Goal: Information Seeking & Learning: Learn about a topic

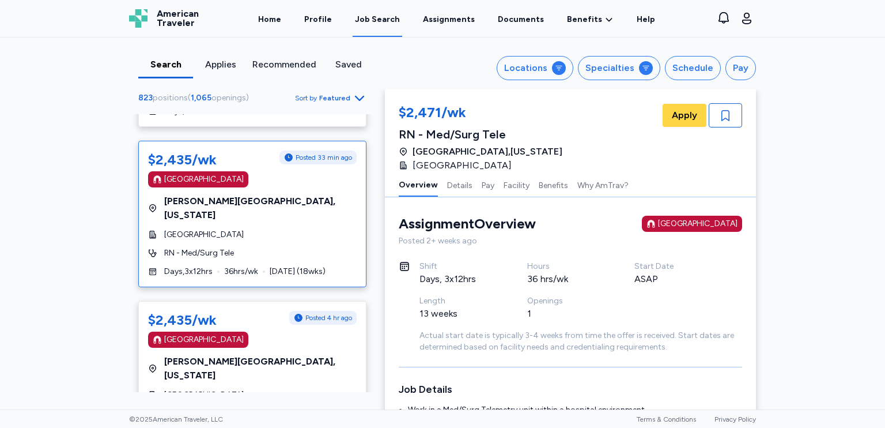
scroll to position [2324, 0]
click at [307, 407] on div "RN - Med/Surg Tele" at bounding box center [252, 413] width 209 height 12
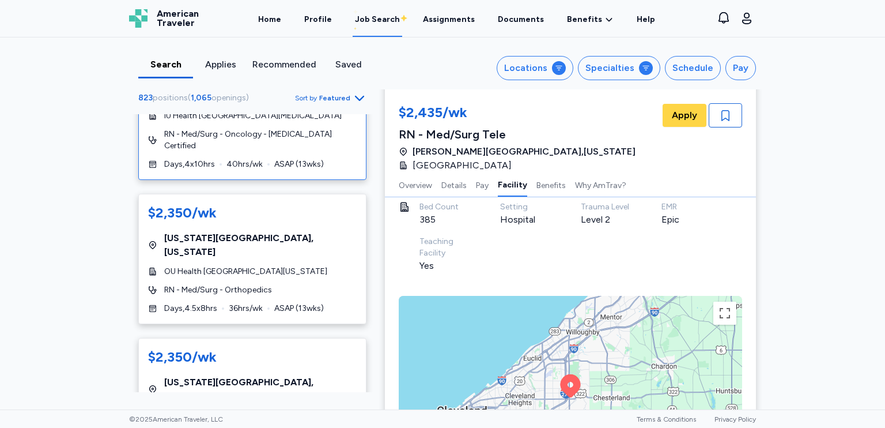
scroll to position [4514, 0]
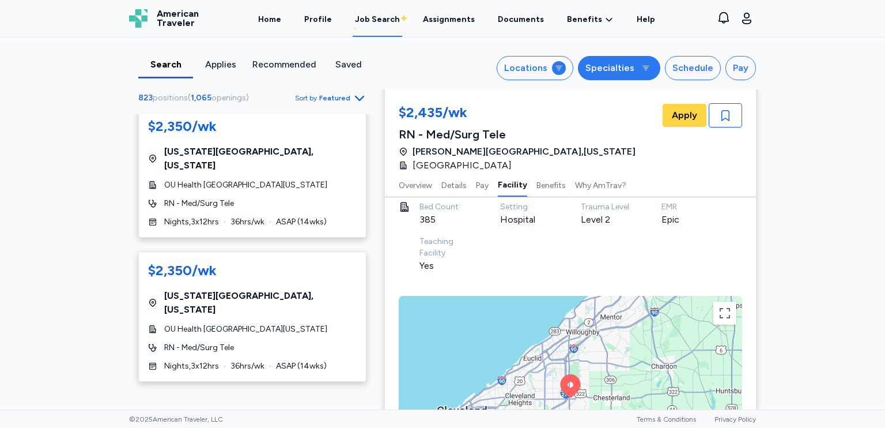
click at [626, 77] on button "Specialties" at bounding box center [619, 68] width 82 height 24
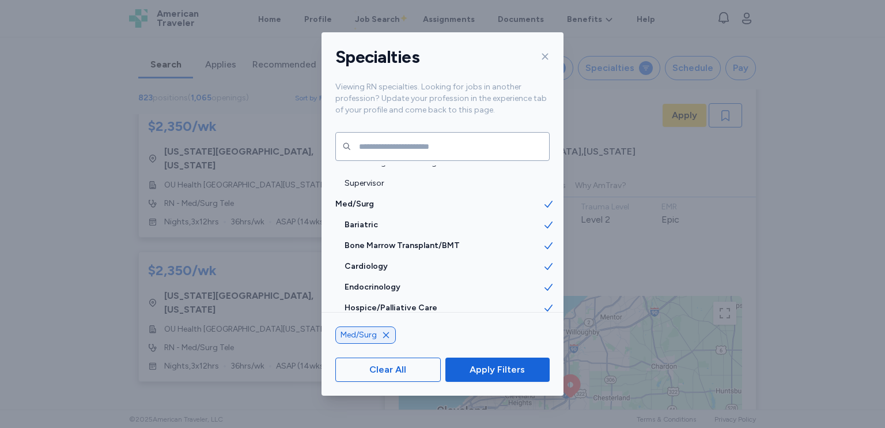
scroll to position [1095, 0]
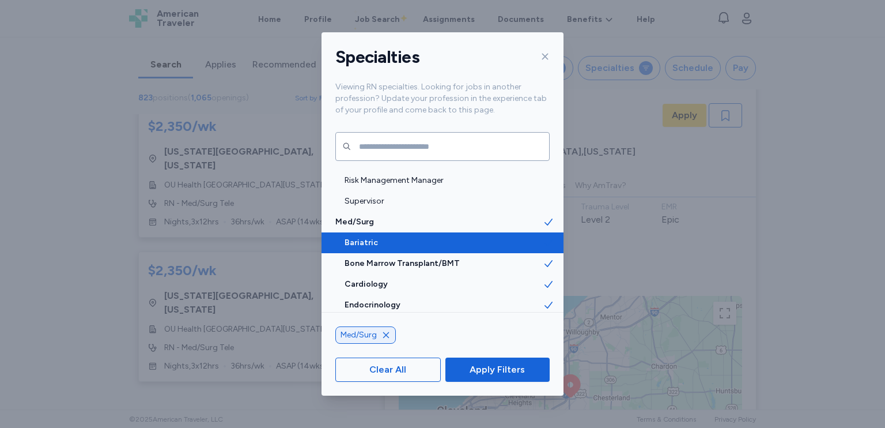
click at [543, 242] on icon at bounding box center [549, 243] width 12 height 12
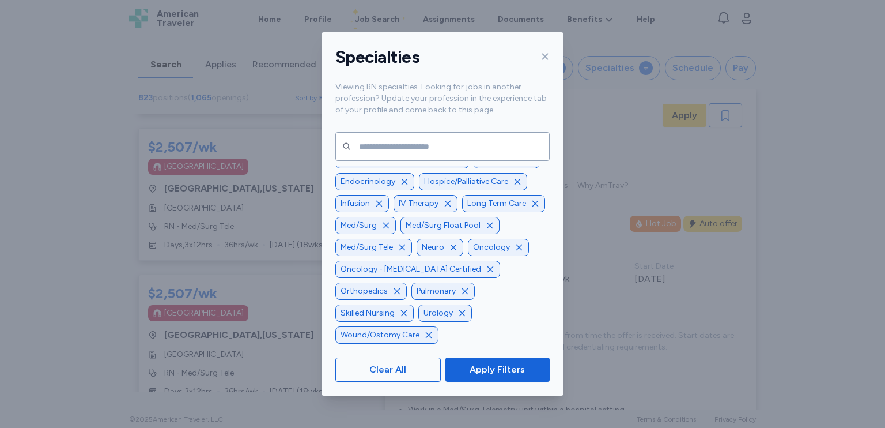
scroll to position [-25, 0]
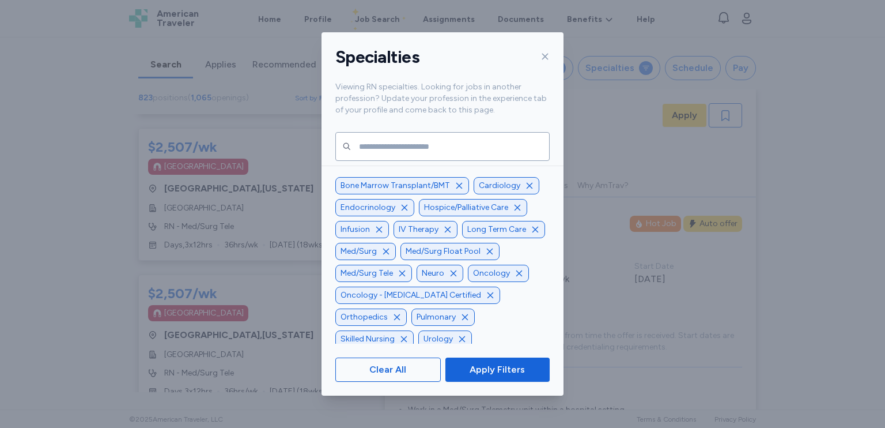
click at [486, 300] on icon "button" at bounding box center [490, 294] width 9 height 9
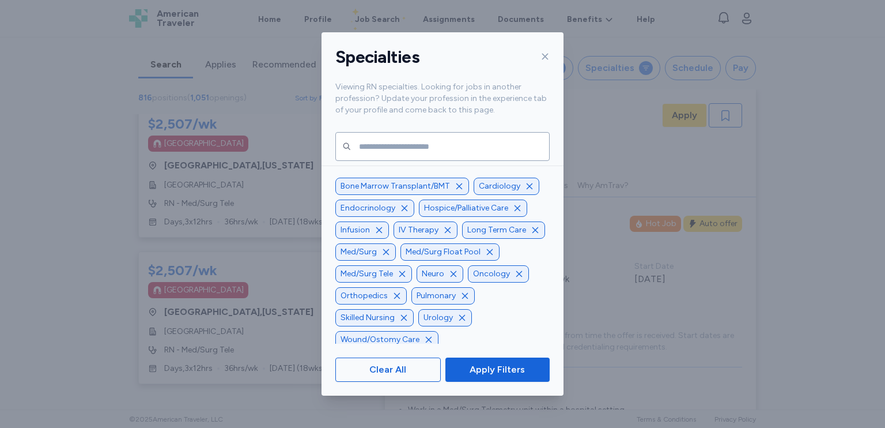
click at [455, 189] on icon "button" at bounding box center [459, 186] width 9 height 9
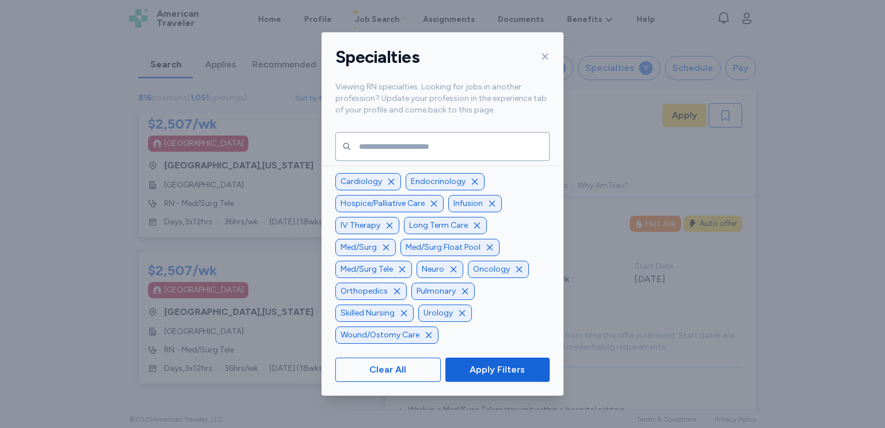
click at [485, 252] on icon "button" at bounding box center [489, 247] width 9 height 9
click at [412, 273] on div "Med/Surg Tele" at bounding box center [373, 269] width 77 height 17
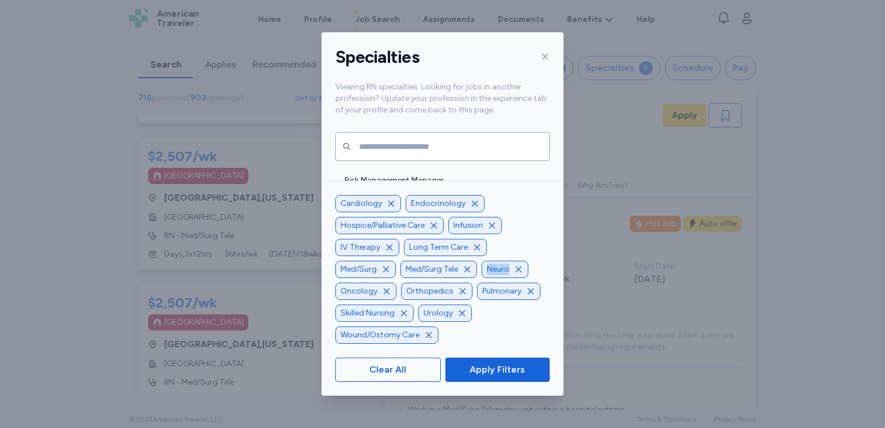
drag, startPoint x: 420, startPoint y: 273, endPoint x: 424, endPoint y: 335, distance: 62.4
click at [424, 335] on icon "button" at bounding box center [428, 334] width 9 height 9
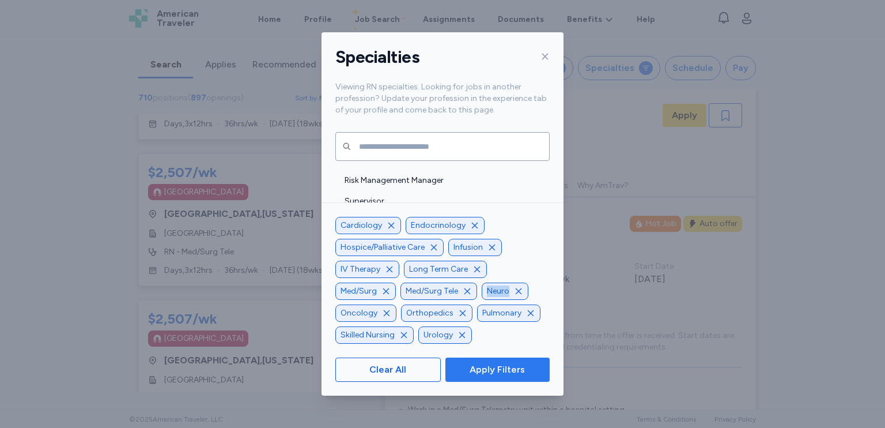
click at [493, 367] on span "Apply Filters" at bounding box center [497, 370] width 55 height 14
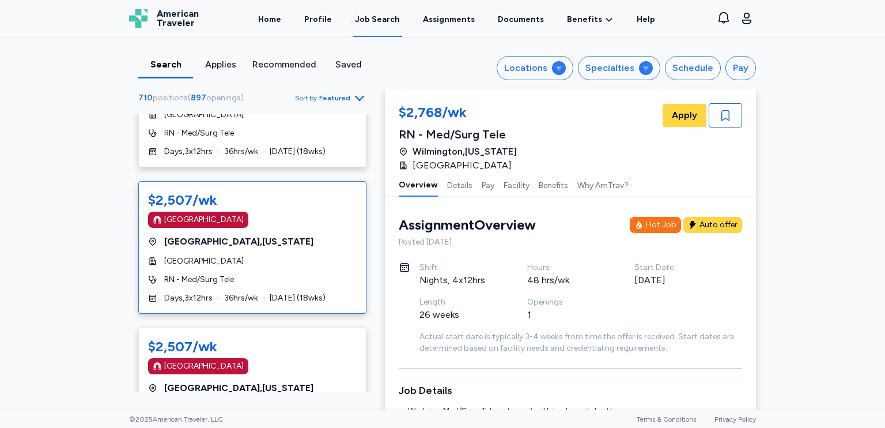
drag, startPoint x: 300, startPoint y: 289, endPoint x: 283, endPoint y: 315, distance: 31.3
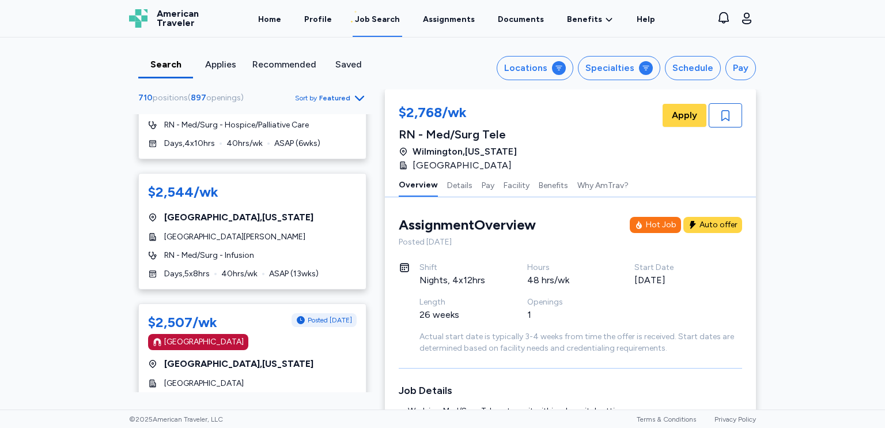
scroll to position [2612, 0]
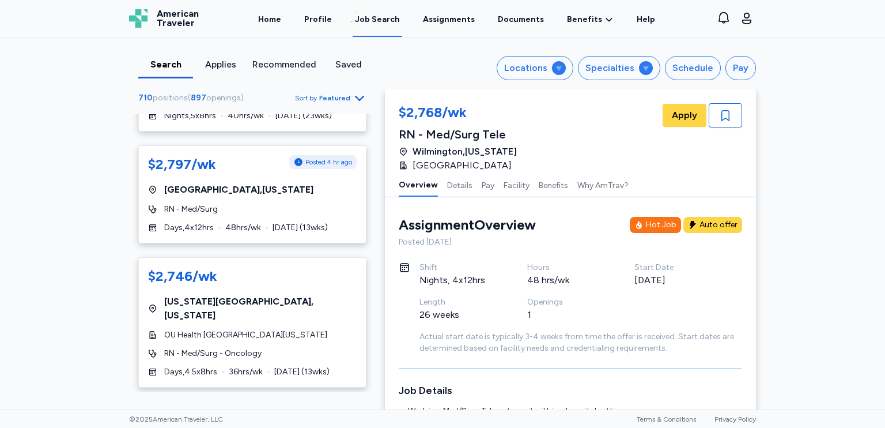
scroll to position [1286, 0]
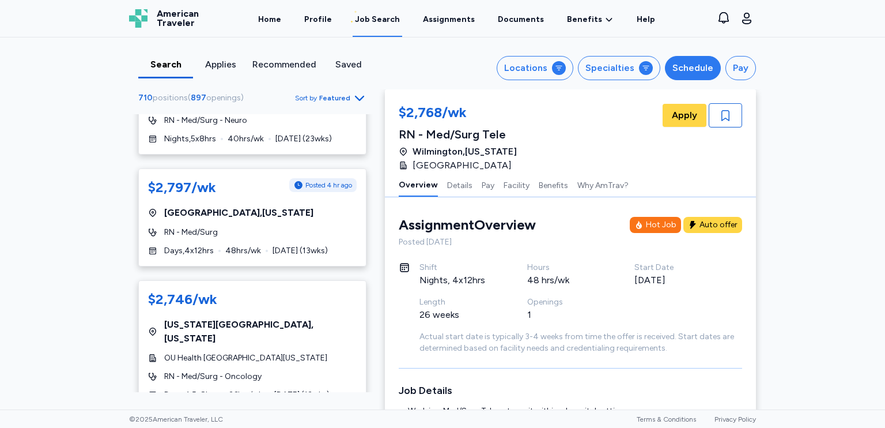
click at [671, 74] on button "Schedule" at bounding box center [693, 68] width 56 height 24
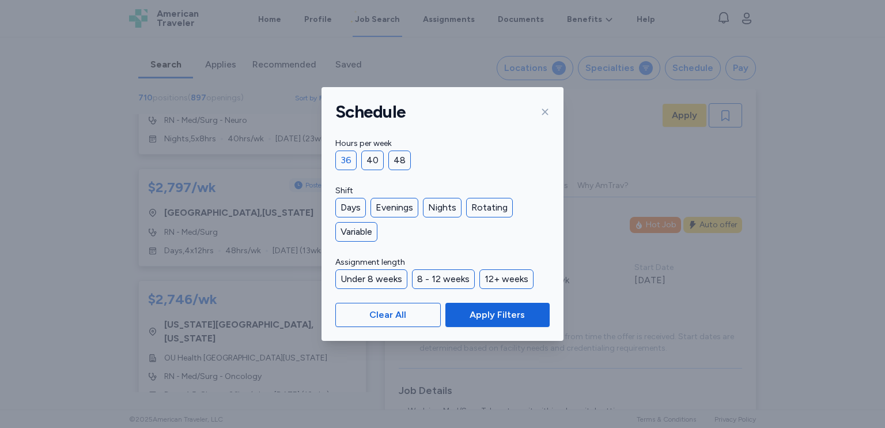
click at [345, 157] on div "36" at bounding box center [345, 160] width 21 height 20
click at [478, 318] on span "Apply Filters" at bounding box center [497, 315] width 55 height 14
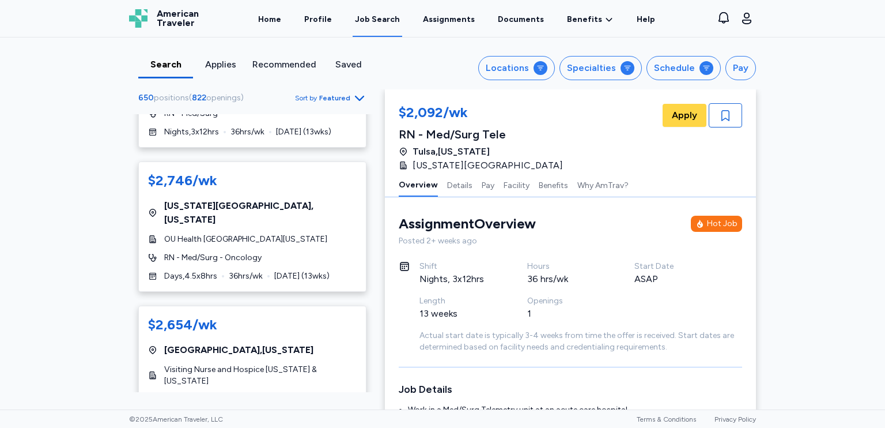
scroll to position [288, 0]
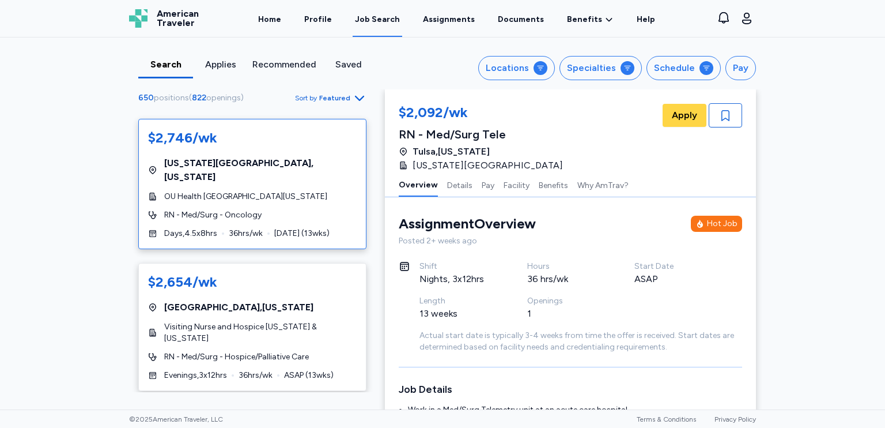
click at [309, 211] on div "$2,746/wk [US_STATE][GEOGRAPHIC_DATA] , [US_STATE] OU Health [GEOGRAPHIC_DATA][…" at bounding box center [252, 184] width 228 height 130
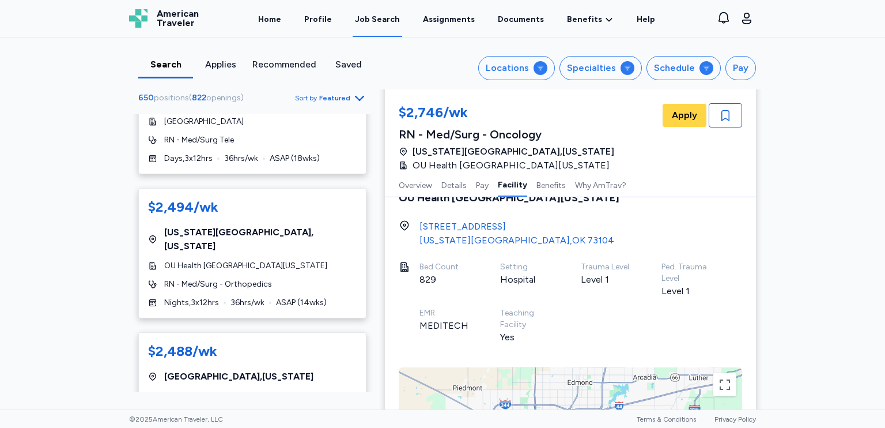
scroll to position [2882, 0]
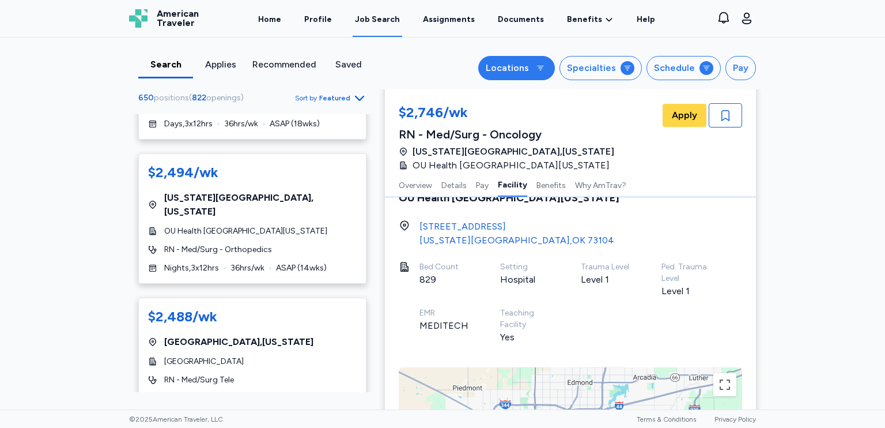
click at [522, 70] on div "Locations" at bounding box center [507, 68] width 43 height 14
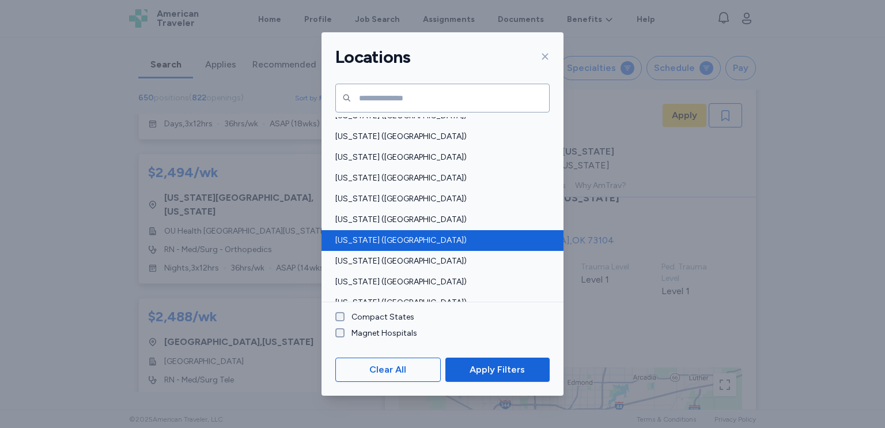
scroll to position [864, 0]
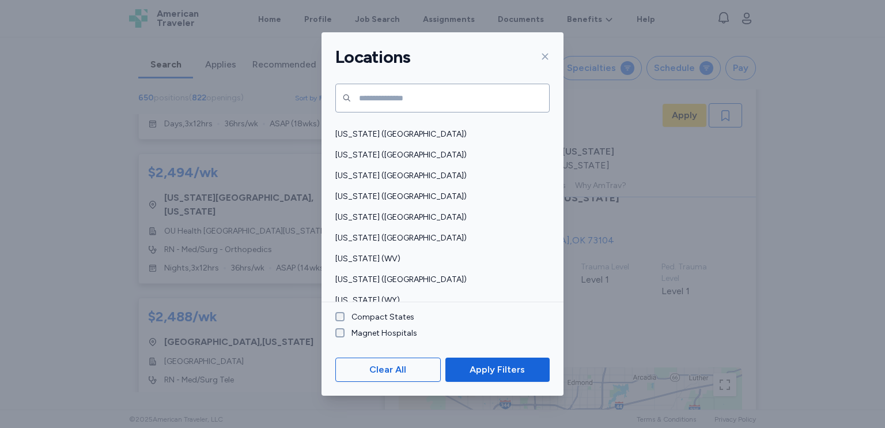
click at [531, 64] on div "Locations" at bounding box center [443, 57] width 242 height 50
click at [543, 56] on icon at bounding box center [545, 56] width 9 height 9
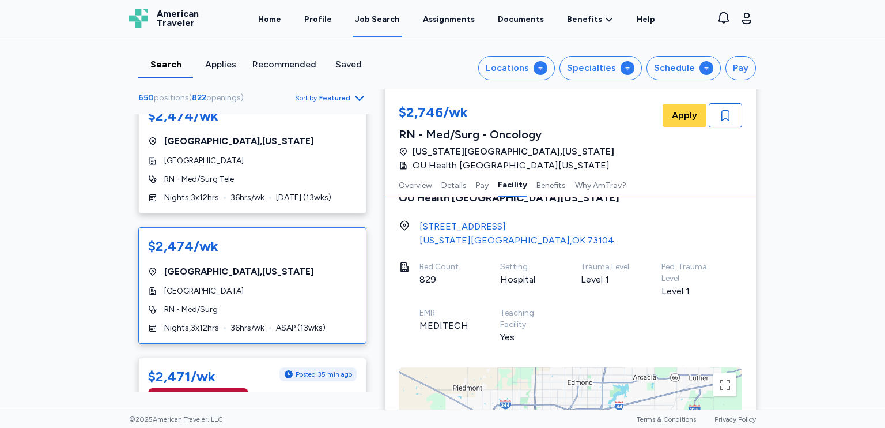
scroll to position [3400, 0]
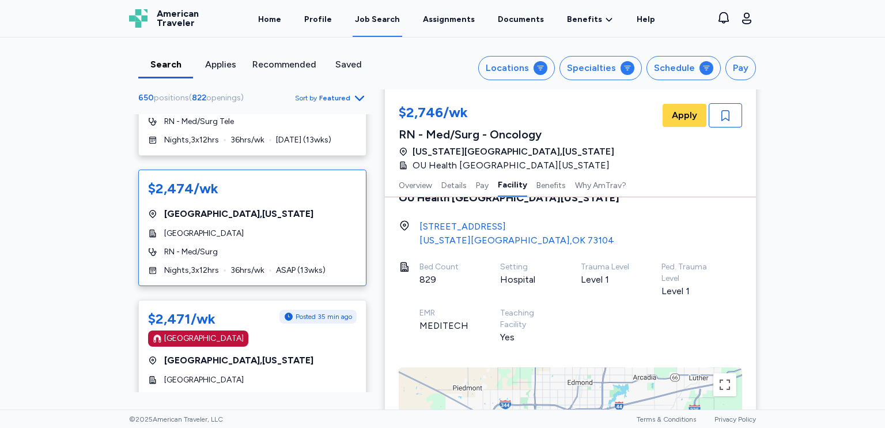
click at [327, 246] on div "RN - Med/Surg" at bounding box center [252, 252] width 209 height 12
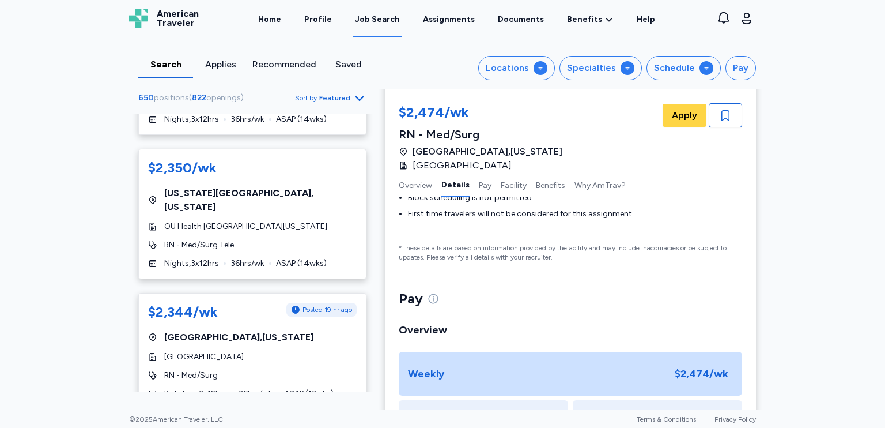
scroll to position [699, 0]
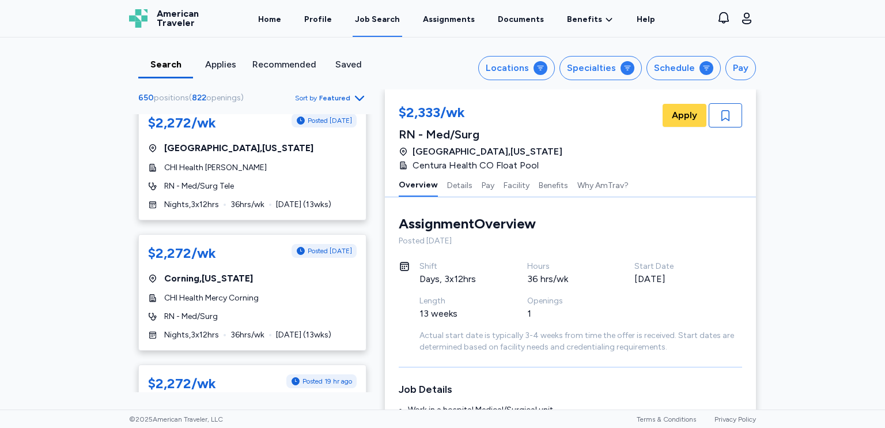
scroll to position [4611, 0]
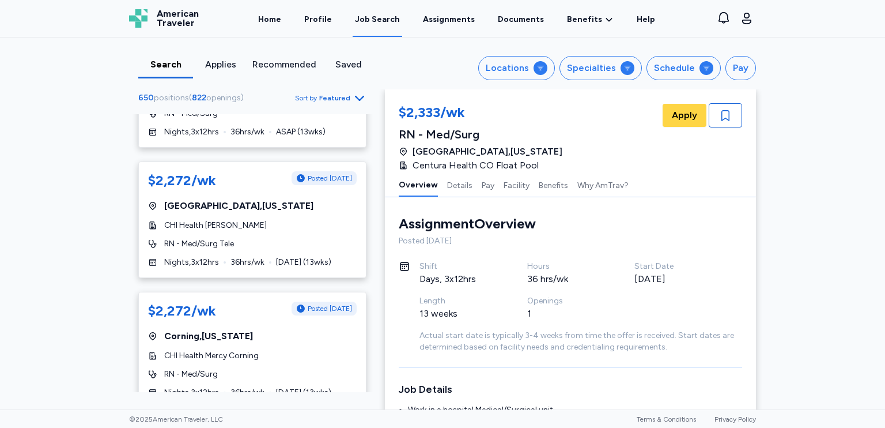
click at [319, 323] on div "$2,272/wk Posted [DATE] [GEOGRAPHIC_DATA] , [US_STATE] CHI Health Mercy Corning…" at bounding box center [252, 350] width 228 height 116
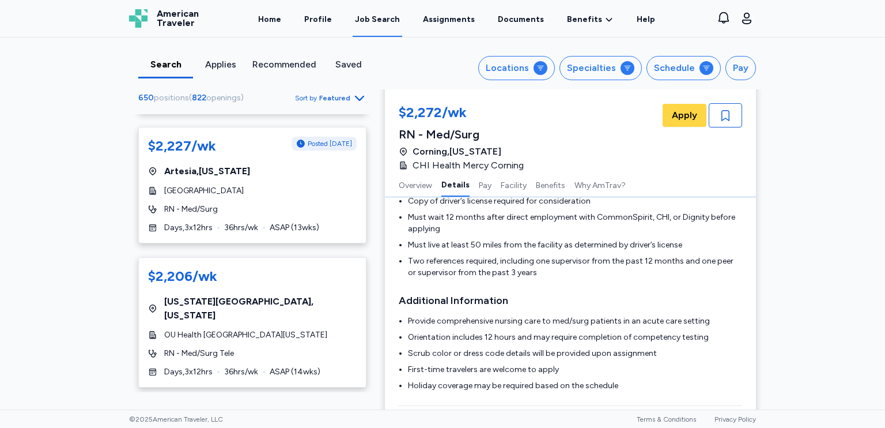
scroll to position [618, 0]
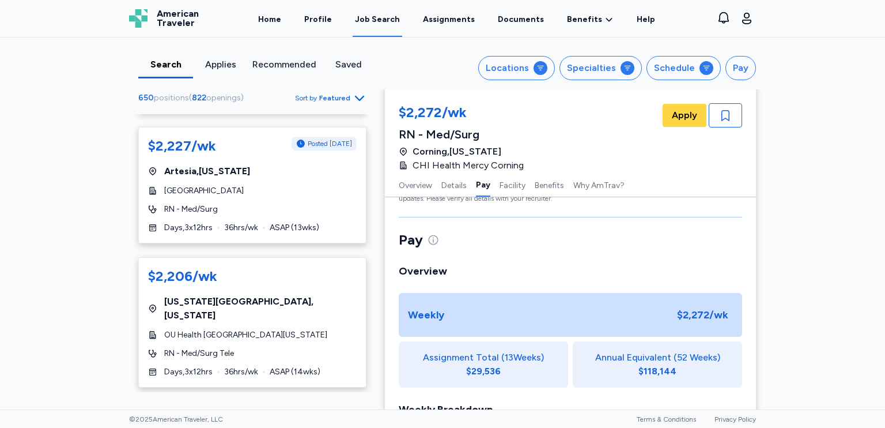
click at [353, 401] on icon "Go to next 50 jobs" at bounding box center [360, 408] width 14 height 14
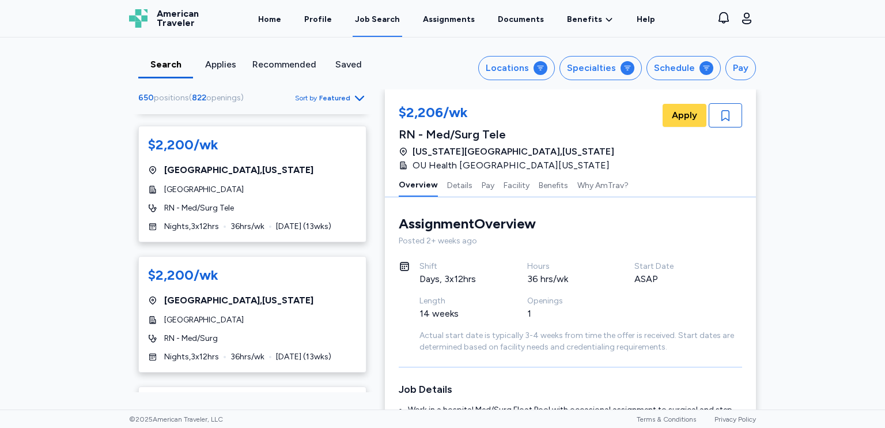
scroll to position [864, 0]
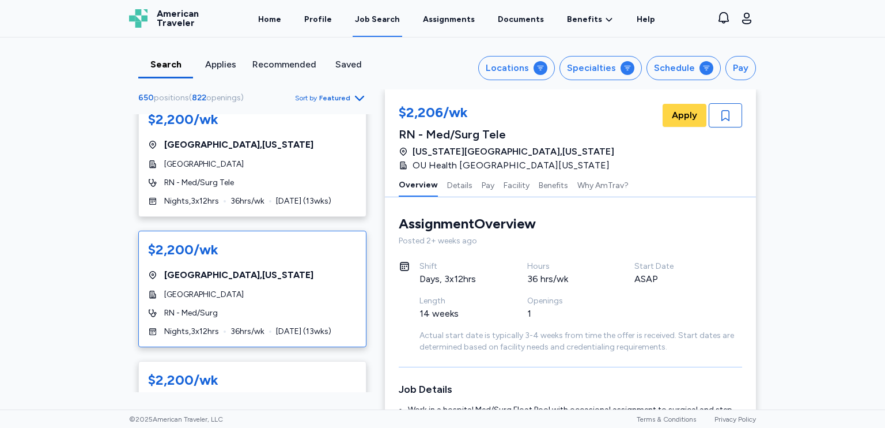
click at [321, 326] on span "[DATE] ( 13 wks)" at bounding box center [303, 332] width 55 height 12
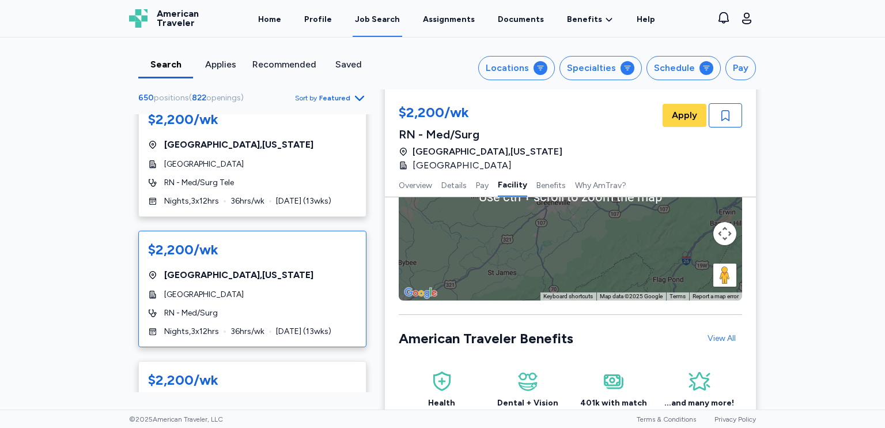
scroll to position [1211, 0]
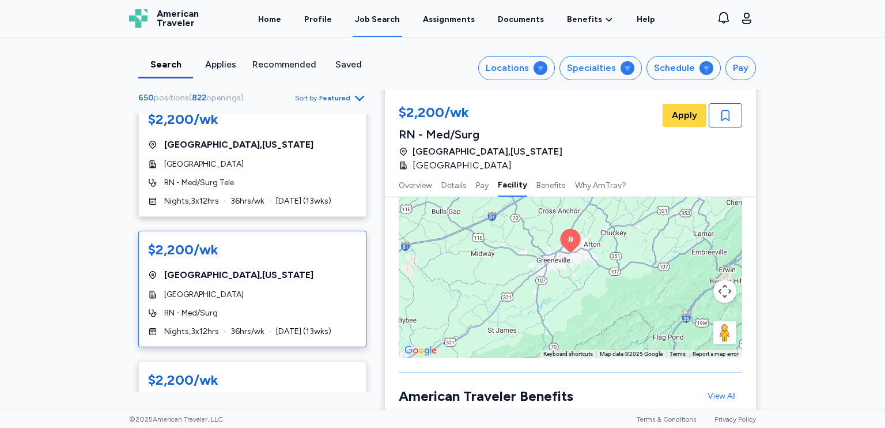
click at [527, 320] on div "To activate drag with keyboard, press Alt + Enter. Once in keyboard drag state,…" at bounding box center [570, 253] width 343 height 207
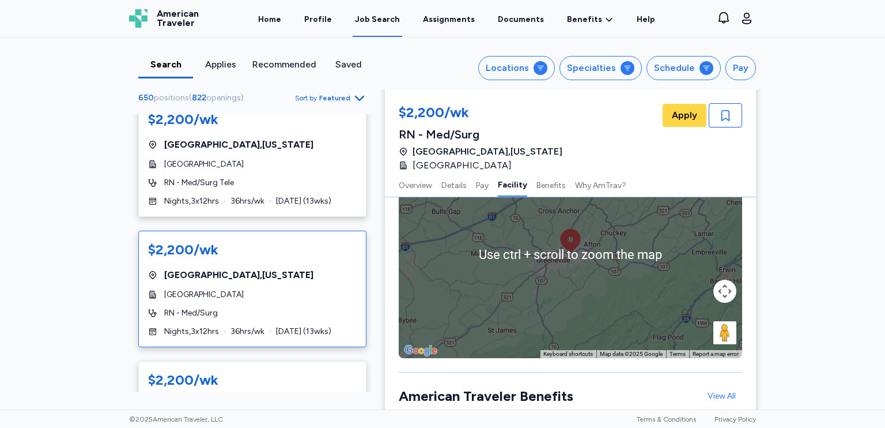
scroll to position [1269, 0]
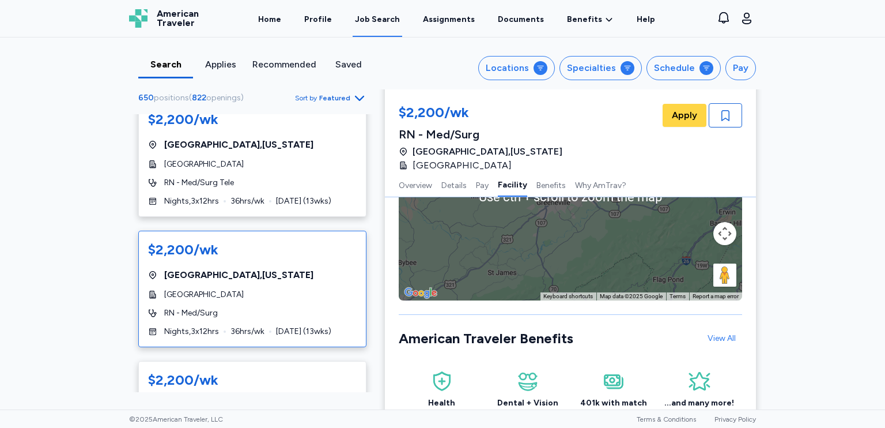
click at [528, 286] on div "To activate drag with keyboard, press Alt + Enter. Once in keyboard drag state,…" at bounding box center [570, 196] width 343 height 207
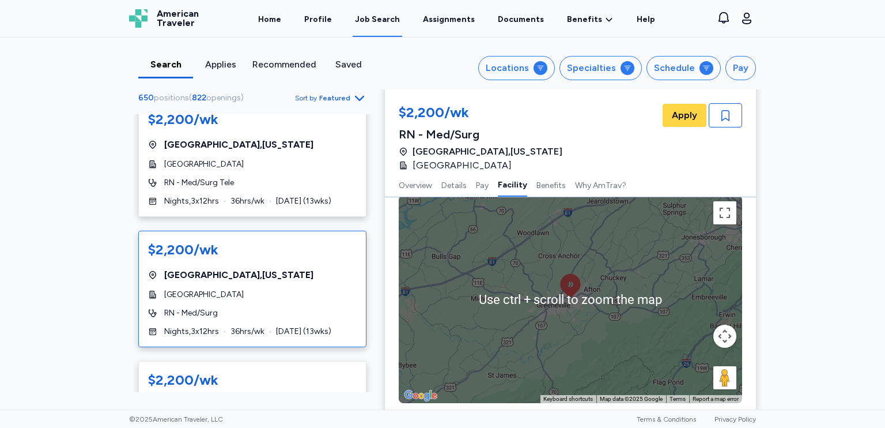
scroll to position [1154, 0]
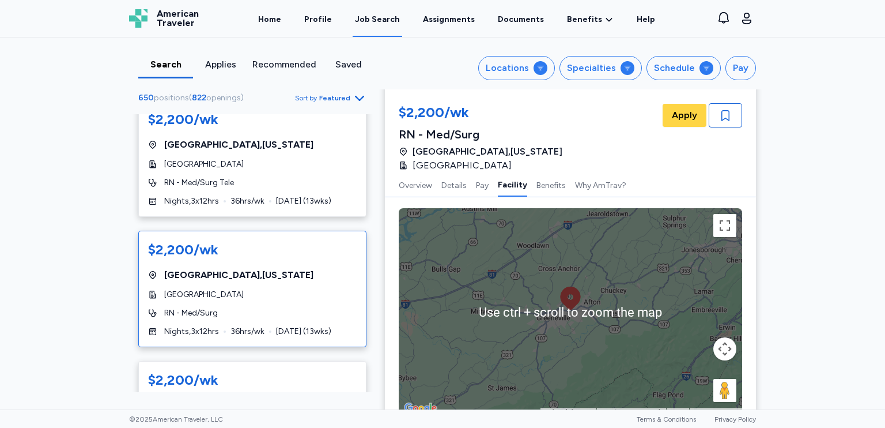
click at [541, 308] on div "To activate drag with keyboard, press Alt + Enter. Once in keyboard drag state,…" at bounding box center [570, 311] width 343 height 207
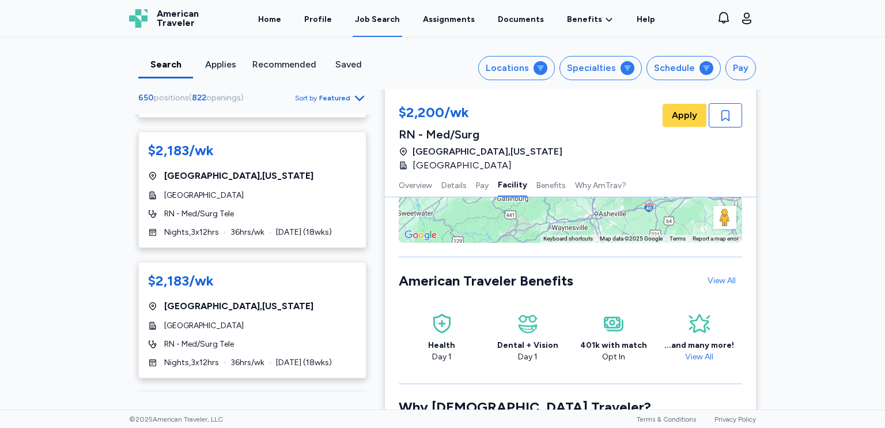
scroll to position [2651, 0]
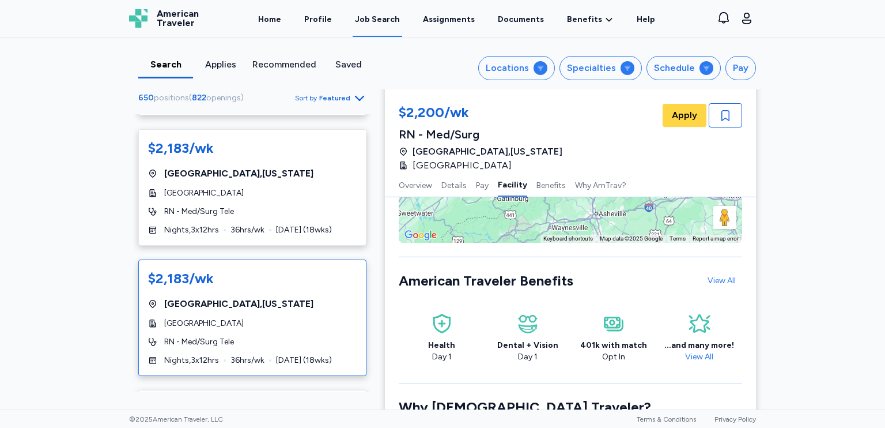
click at [305, 336] on div "RN - Med/Surg Tele" at bounding box center [252, 342] width 209 height 12
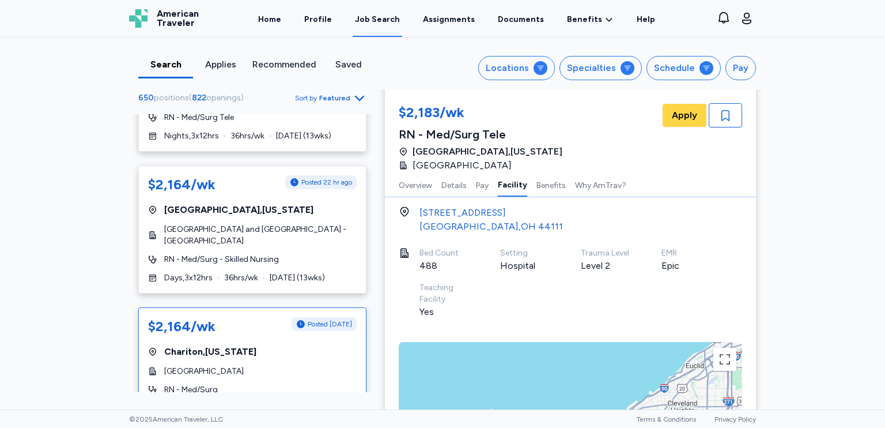
scroll to position [3170, 0]
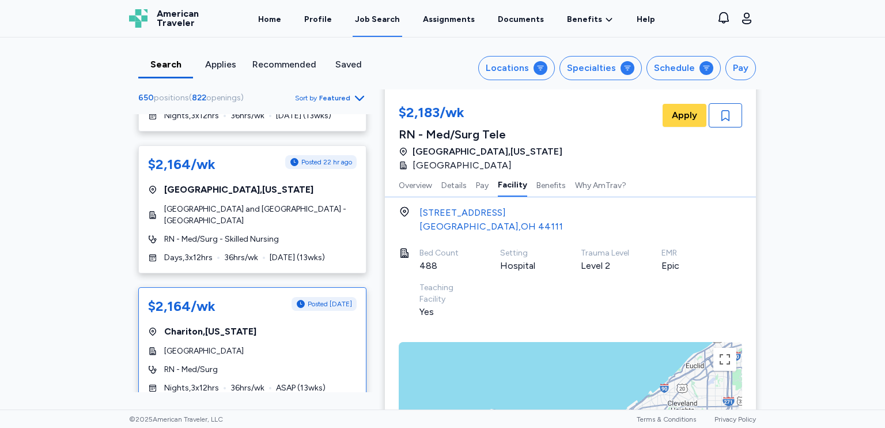
click at [306, 287] on div "$2,164/wk Posted [DATE] [GEOGRAPHIC_DATA] , [US_STATE][GEOGRAPHIC_DATA] RN - Me…" at bounding box center [252, 345] width 228 height 116
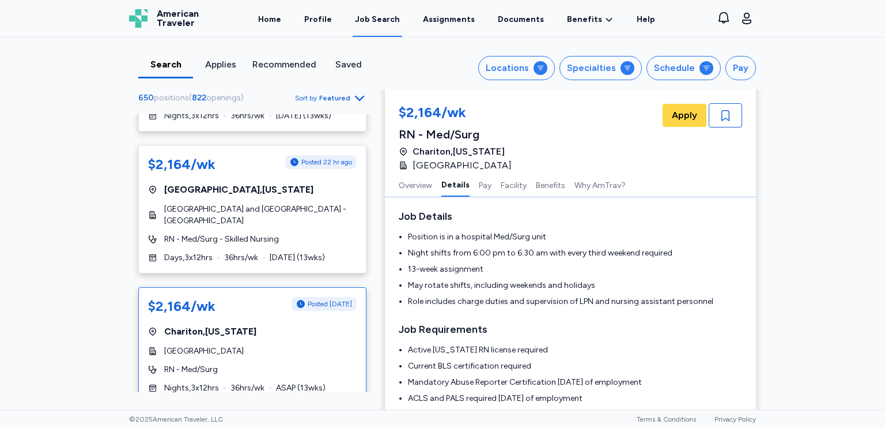
scroll to position [289, 0]
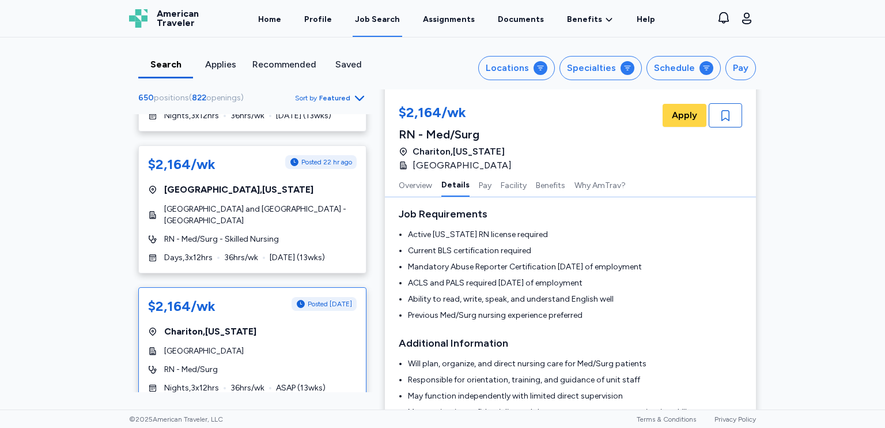
click at [477, 309] on li "Previous Med/Surg nursing experience preferred" at bounding box center [575, 315] width 334 height 12
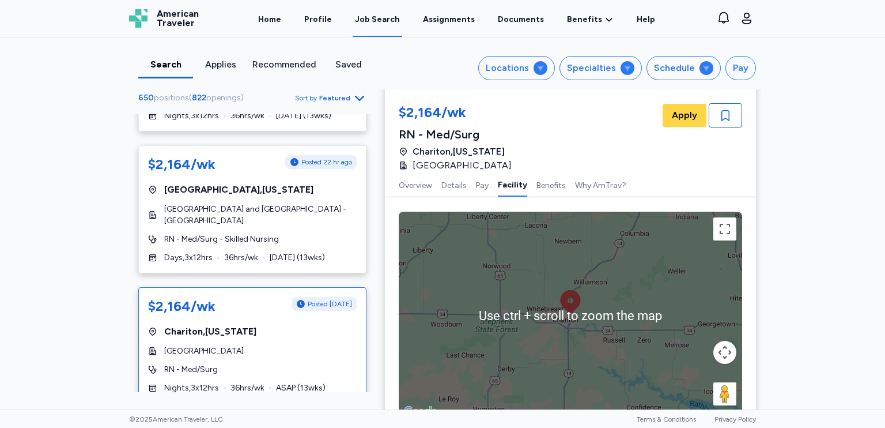
scroll to position [1211, 0]
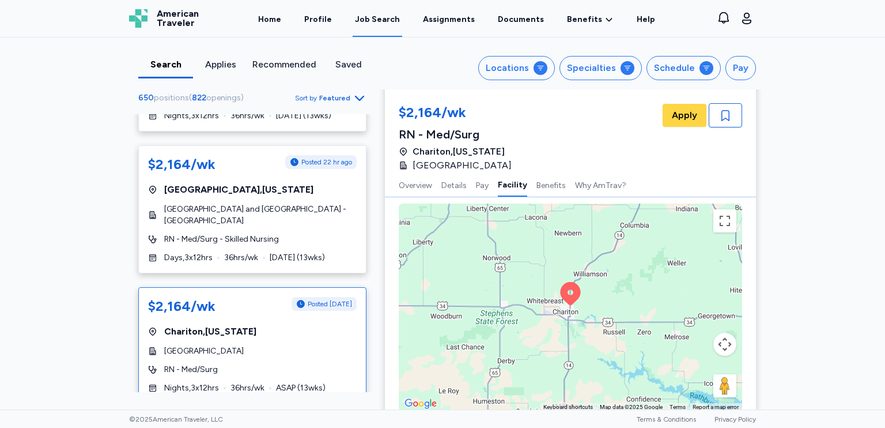
click at [553, 352] on div "To activate drag with keyboard, press Alt + Enter. Once in keyboard drag state,…" at bounding box center [570, 306] width 343 height 207
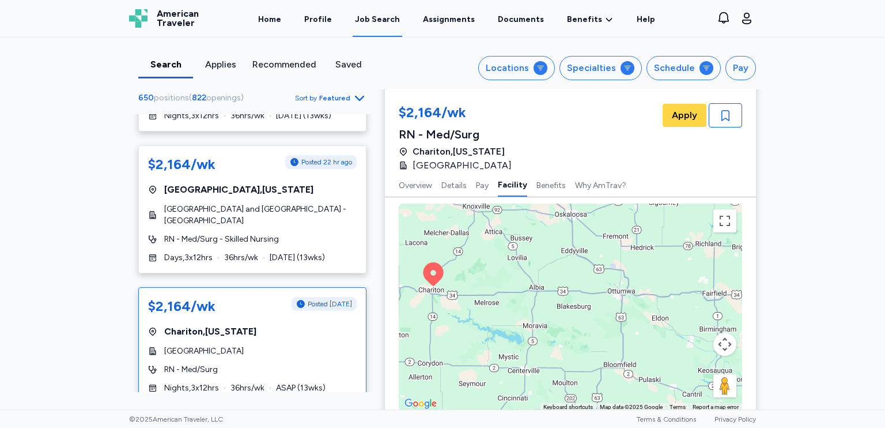
drag, startPoint x: 587, startPoint y: 356, endPoint x: 450, endPoint y: 337, distance: 138.0
click at [450, 337] on div "To activate drag with keyboard, press Alt + Enter. Once in keyboard drag state,…" at bounding box center [570, 306] width 343 height 207
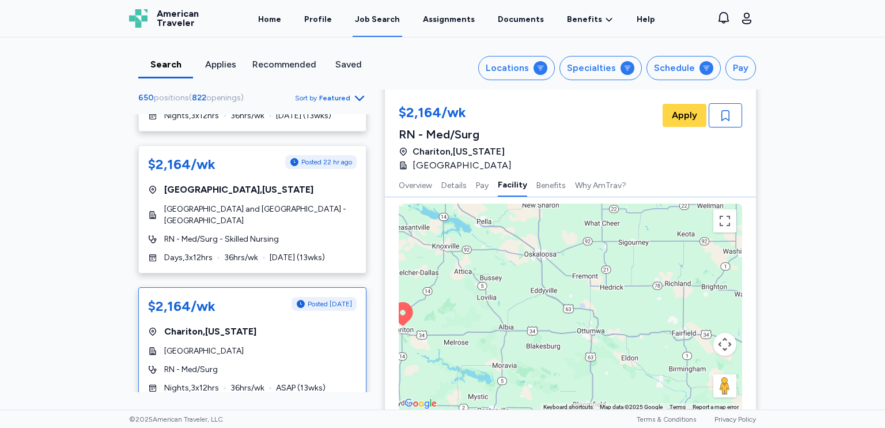
drag, startPoint x: 669, startPoint y: 354, endPoint x: 636, endPoint y: 394, distance: 51.6
click at [636, 394] on div "To activate drag with keyboard, press Alt + Enter. Once in keyboard drag state,…" at bounding box center [570, 306] width 343 height 207
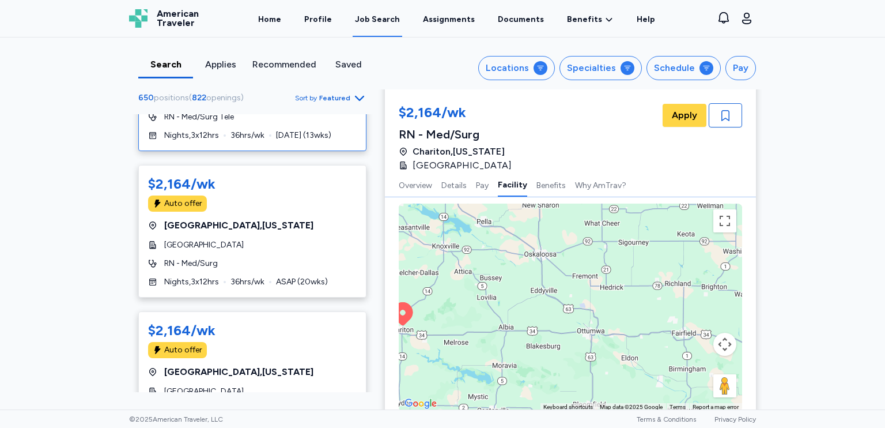
scroll to position [3919, 0]
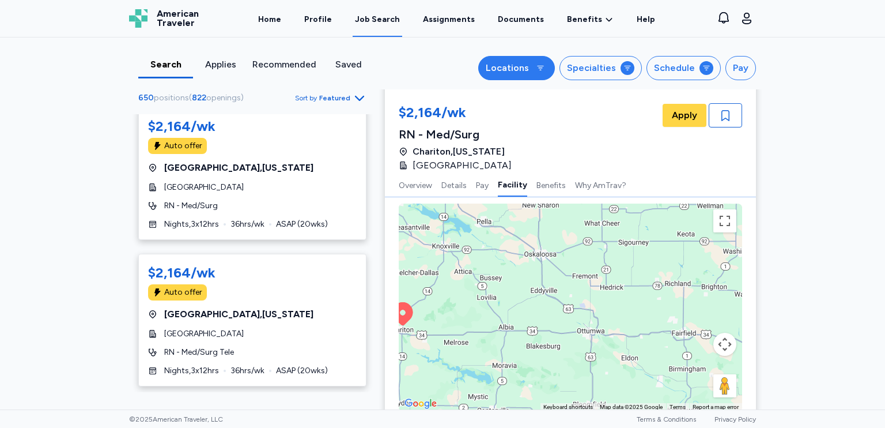
click at [541, 66] on icon at bounding box center [541, 68] width 6 height 5
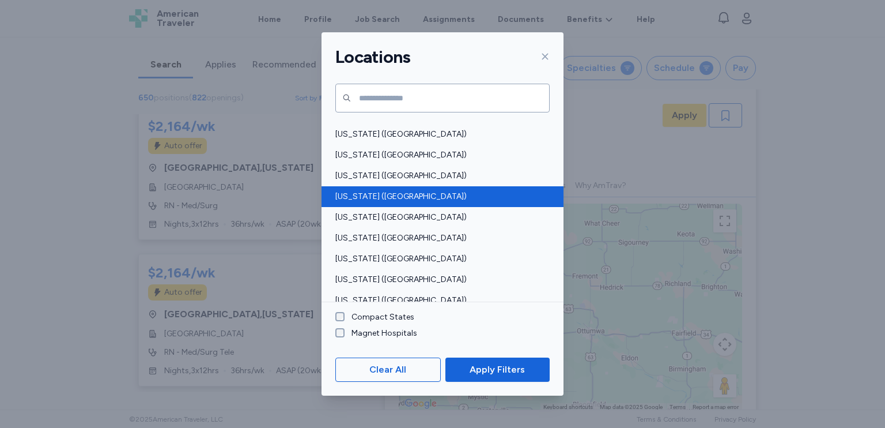
scroll to position [115, 0]
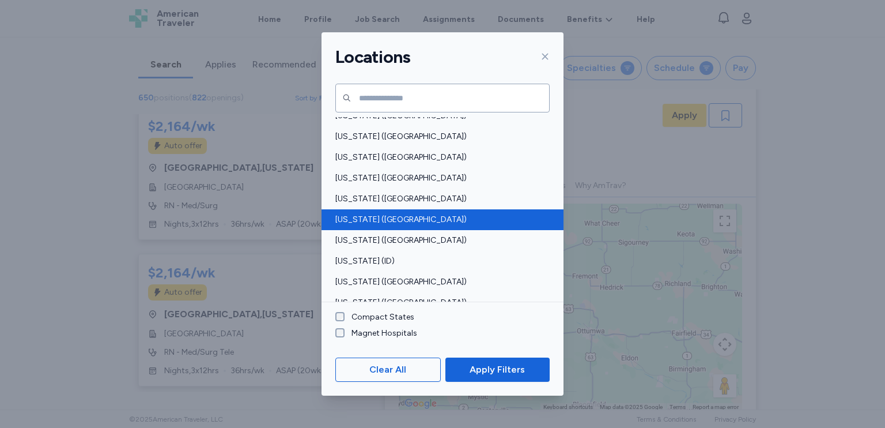
click at [388, 226] on div "[US_STATE] ([GEOGRAPHIC_DATA])" at bounding box center [443, 219] width 242 height 21
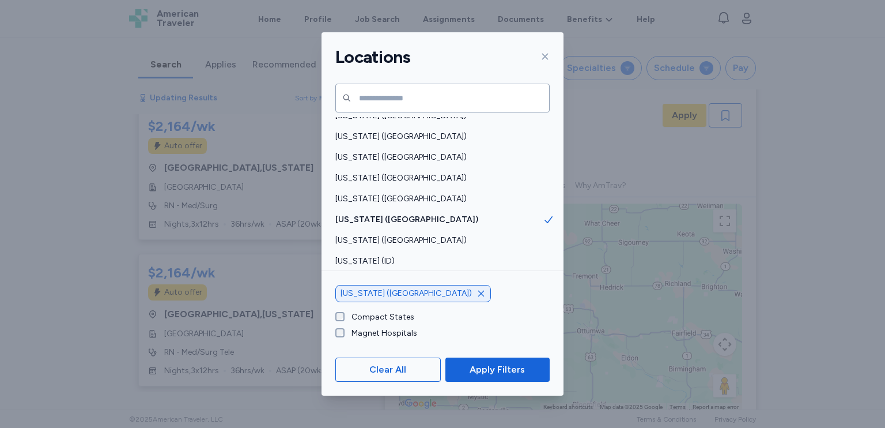
click at [345, 316] on label "Compact States" at bounding box center [380, 317] width 70 height 12
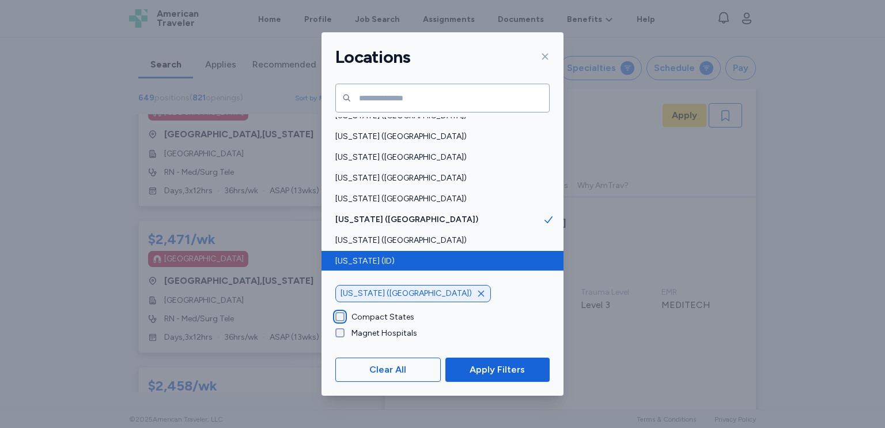
scroll to position [1, 0]
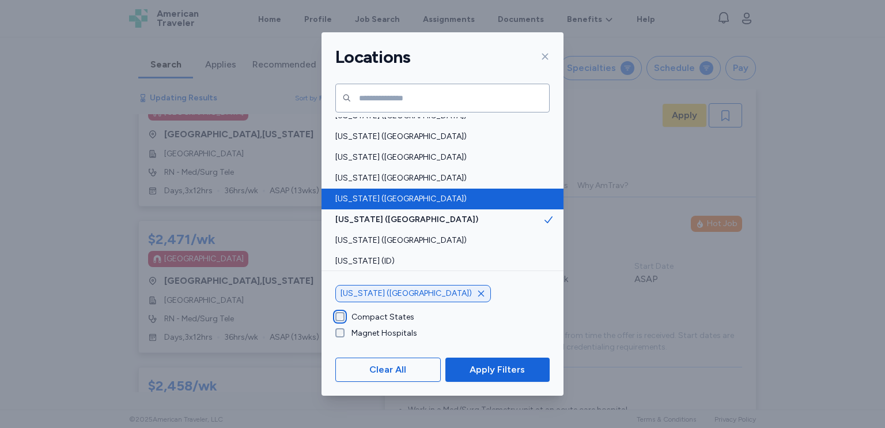
scroll to position [779, 0]
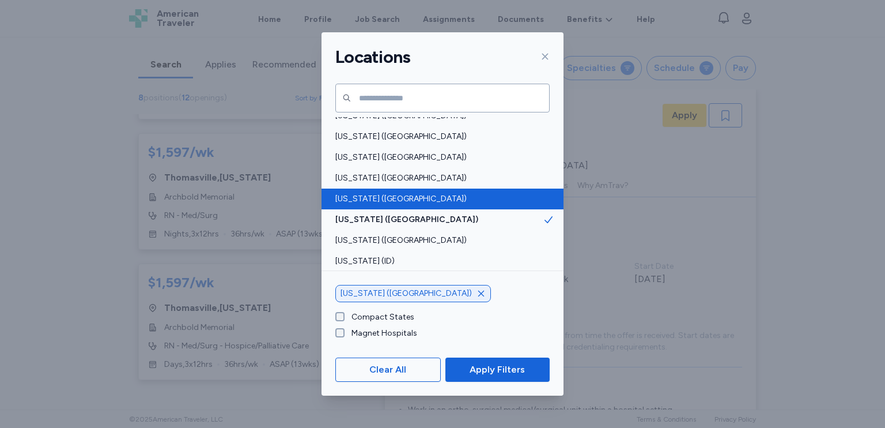
click at [356, 206] on div "[US_STATE] ([GEOGRAPHIC_DATA])" at bounding box center [443, 198] width 242 height 21
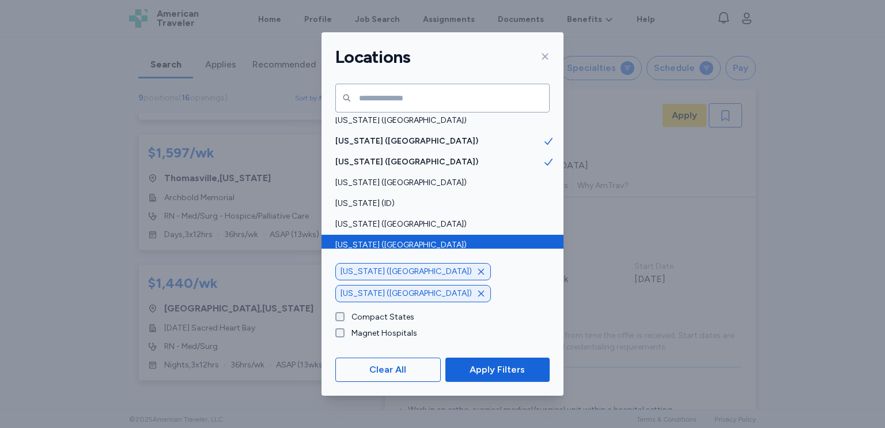
scroll to position [231, 0]
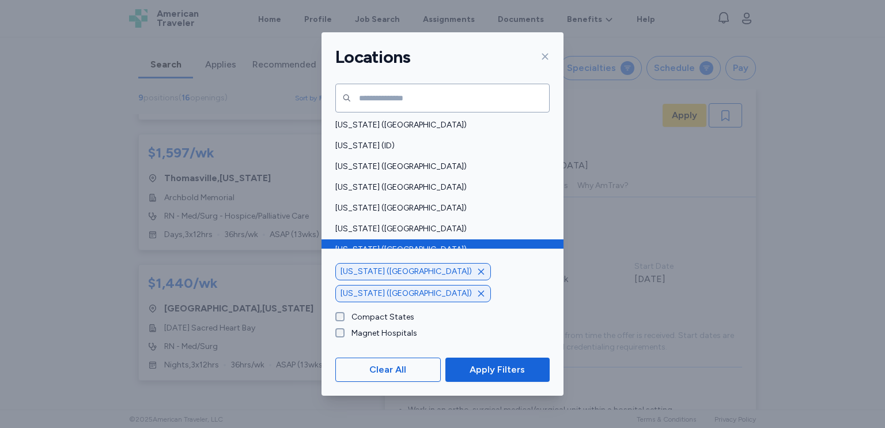
click at [347, 255] on div "[US_STATE] ([GEOGRAPHIC_DATA])" at bounding box center [443, 249] width 242 height 21
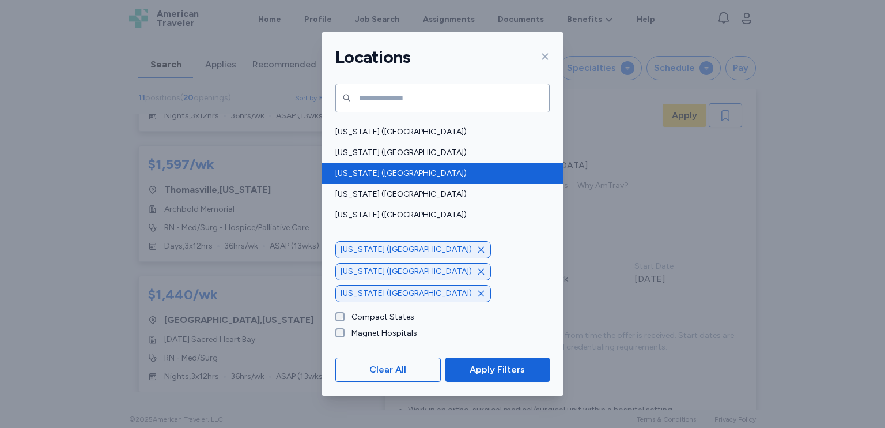
scroll to position [634, 0]
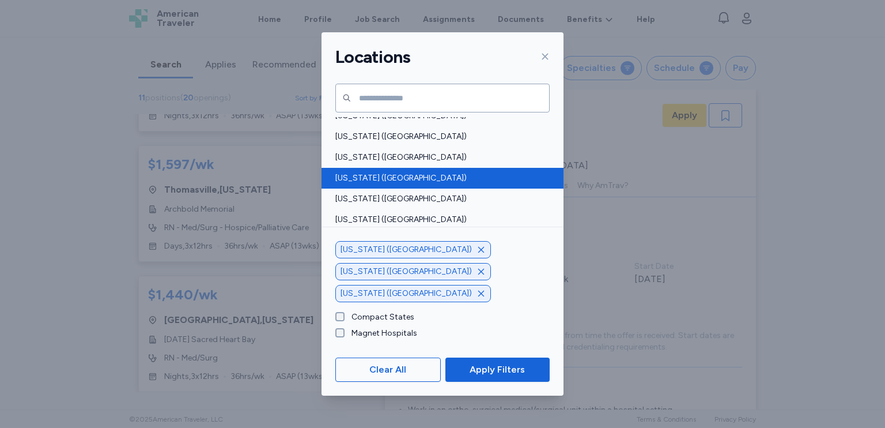
click at [397, 186] on div "[US_STATE] ([GEOGRAPHIC_DATA])" at bounding box center [443, 178] width 242 height 21
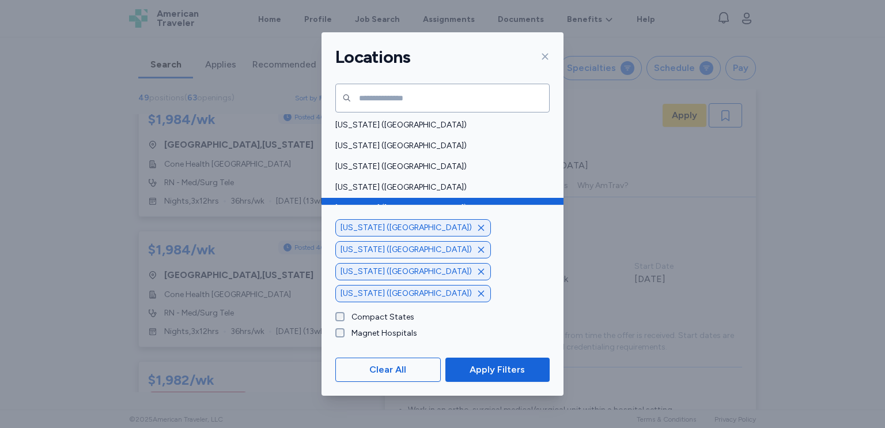
scroll to position [3919, 0]
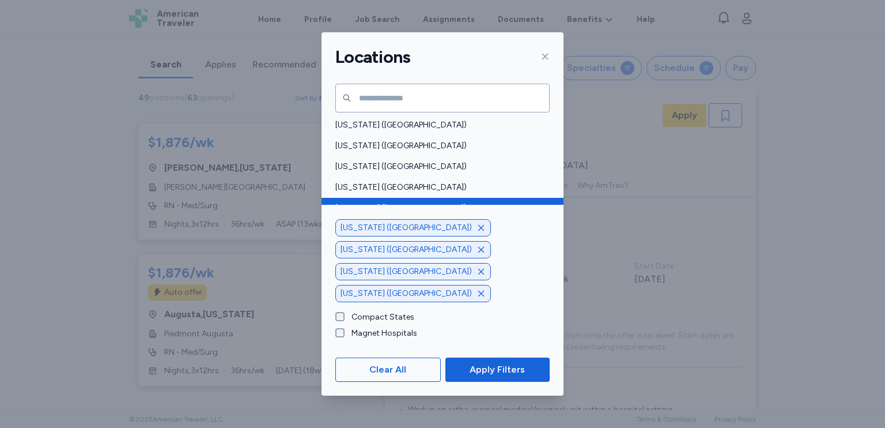
click at [395, 203] on span "[US_STATE] ([GEOGRAPHIC_DATA])" at bounding box center [438, 208] width 207 height 12
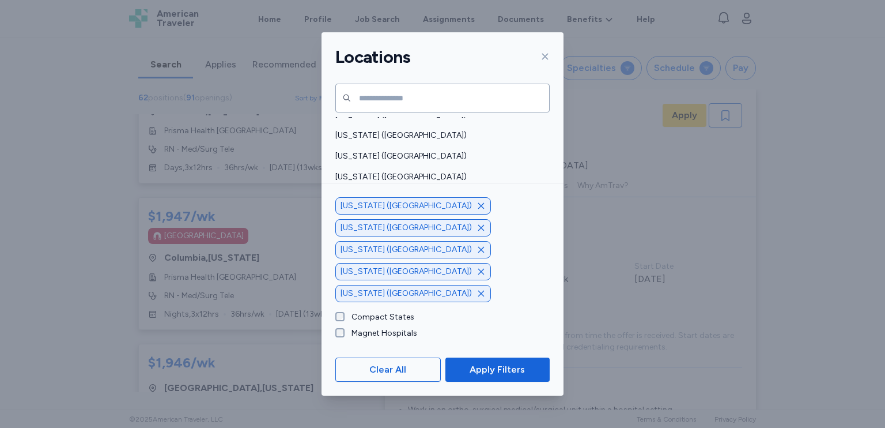
scroll to position [429, 0]
click at [493, 369] on span "Apply Filters" at bounding box center [497, 370] width 55 height 14
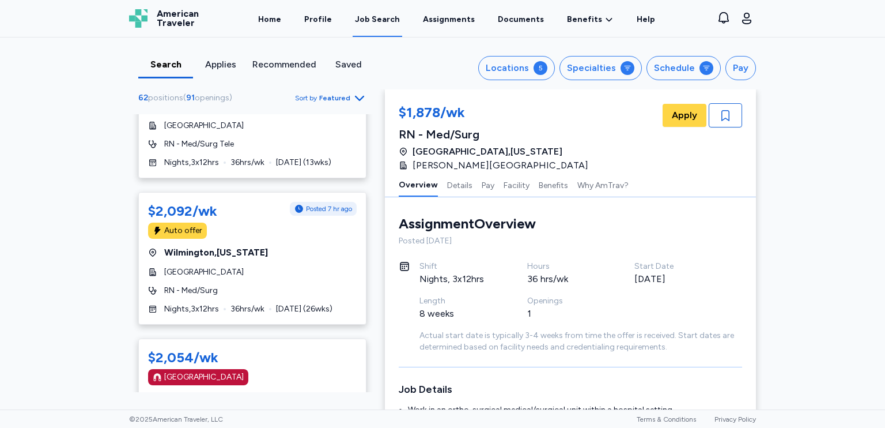
scroll to position [0, 0]
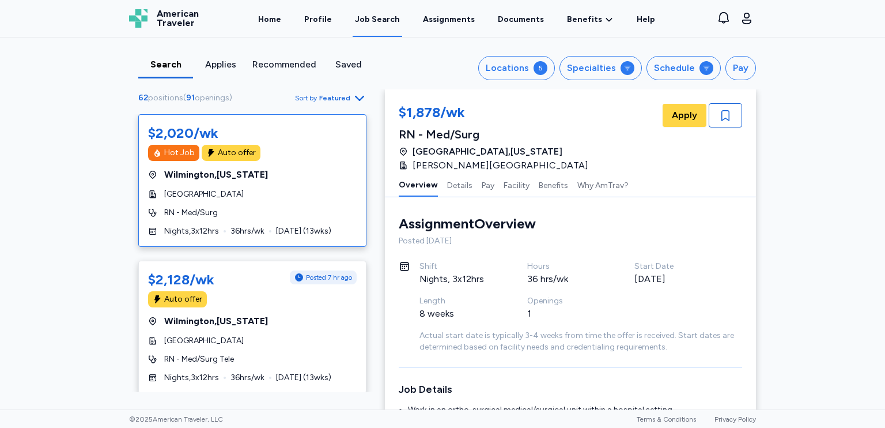
click at [304, 187] on div "$2,020/wk Hot Job Auto offer [GEOGRAPHIC_DATA] , [US_STATE] [GEOGRAPHIC_DATA] R…" at bounding box center [252, 180] width 228 height 133
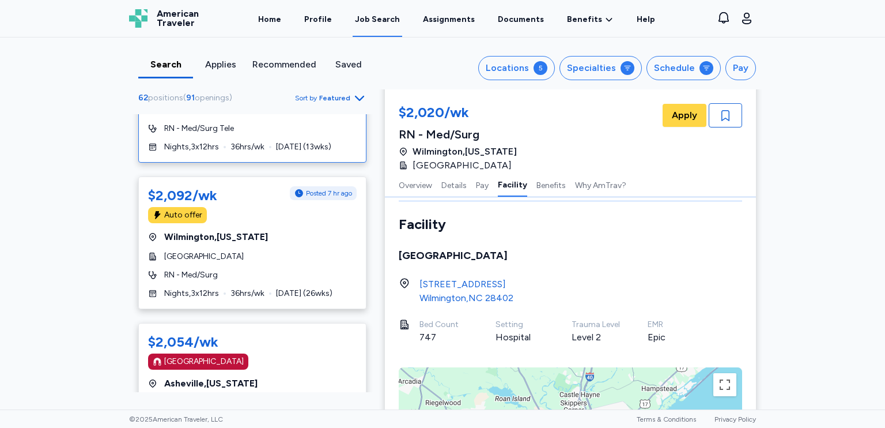
scroll to position [346, 0]
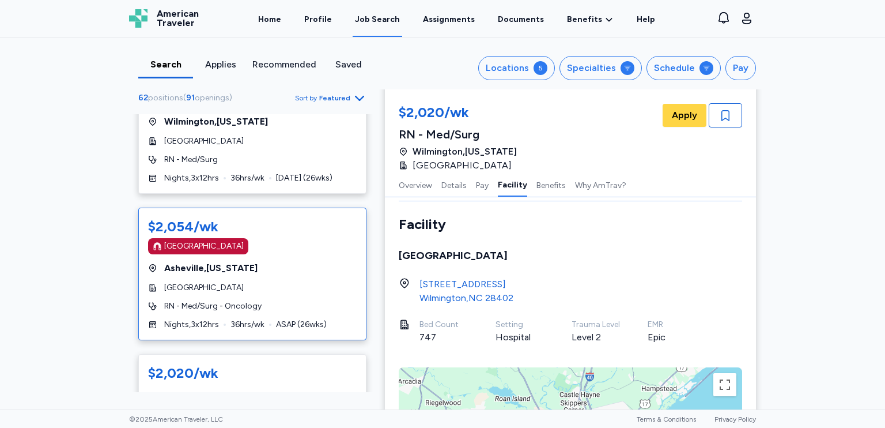
click at [228, 289] on div "[GEOGRAPHIC_DATA]" at bounding box center [252, 288] width 209 height 12
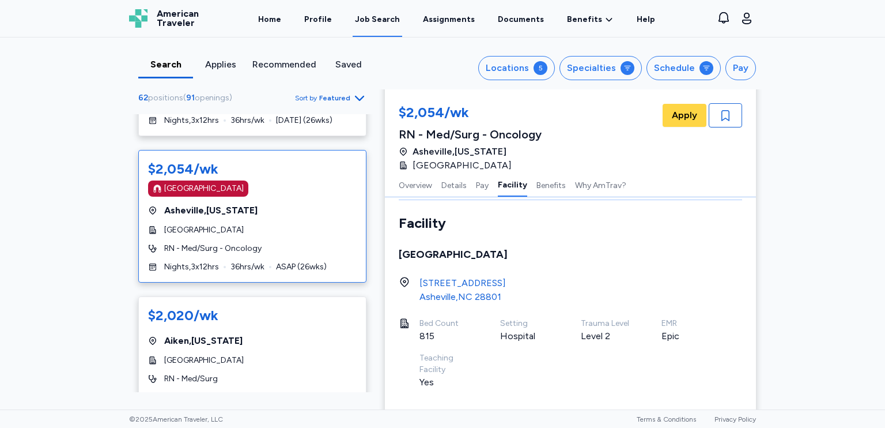
scroll to position [1039, 0]
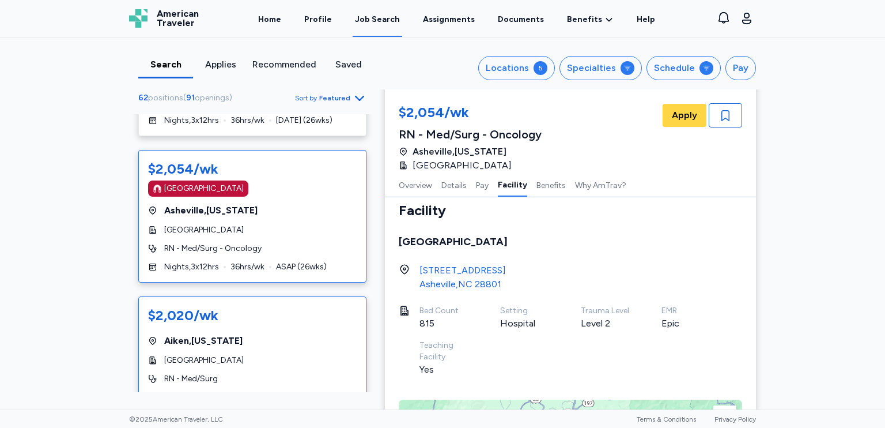
click at [336, 314] on div "$2,020/wk" at bounding box center [252, 315] width 209 height 18
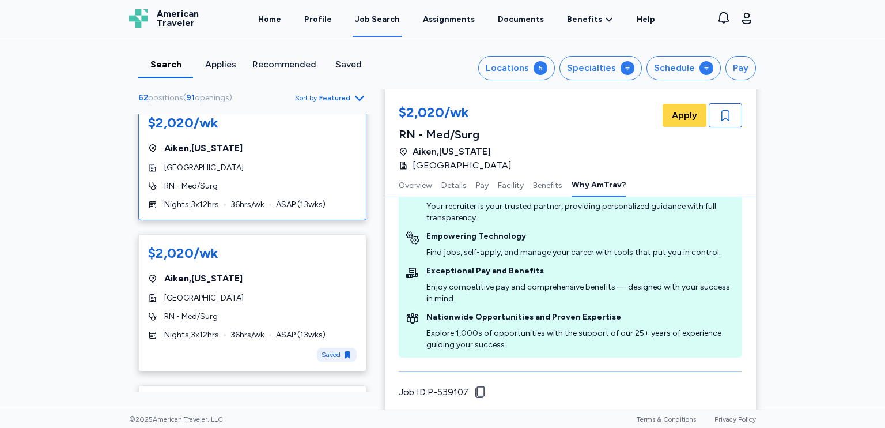
scroll to position [576, 0]
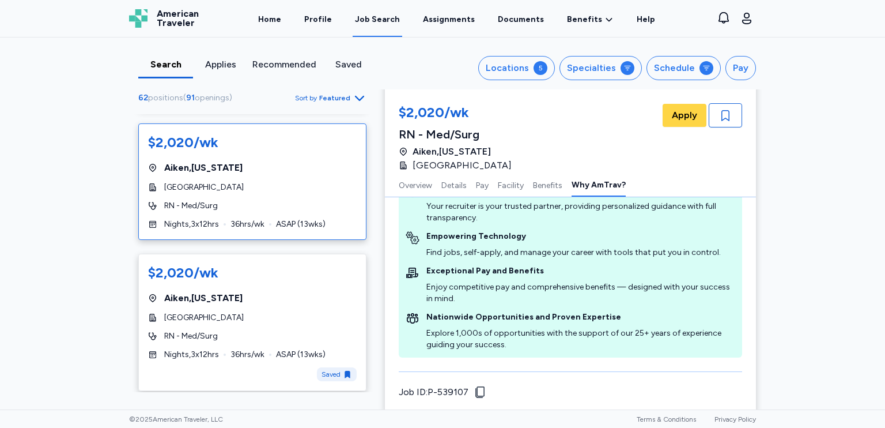
click at [305, 263] on div "$2,020/wk" at bounding box center [252, 272] width 209 height 18
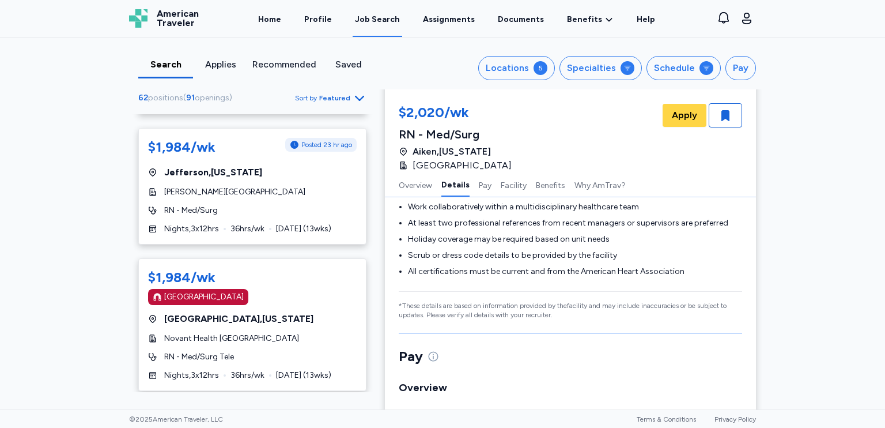
scroll to position [1153, 0]
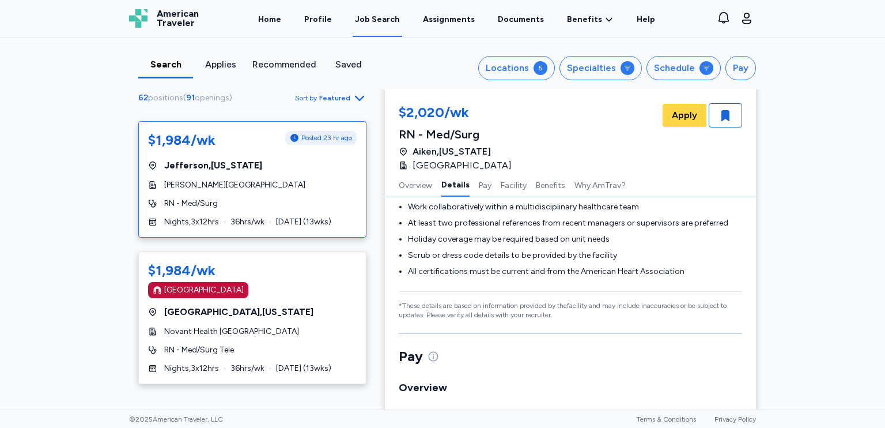
click at [248, 202] on div "RN - Med/Surg" at bounding box center [252, 204] width 209 height 12
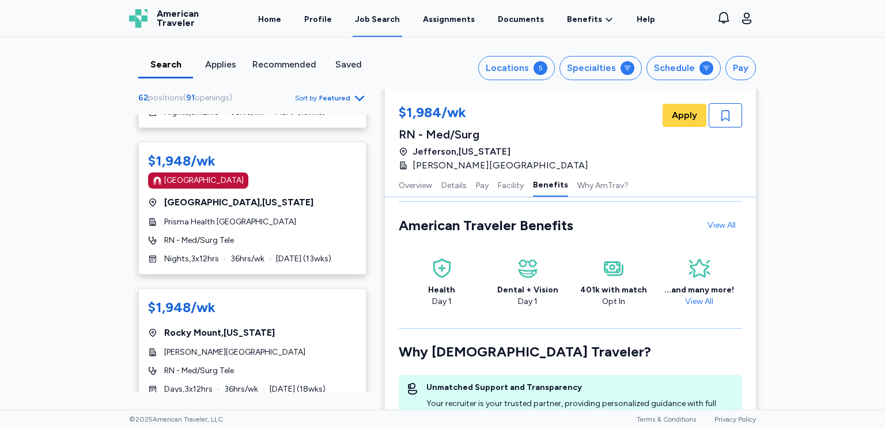
scroll to position [3170, 0]
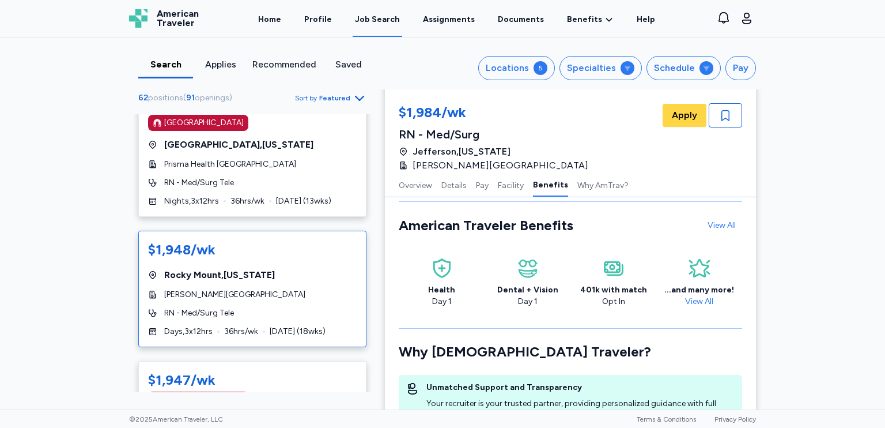
click at [296, 307] on div "RN - Med/Surg Tele" at bounding box center [252, 313] width 209 height 12
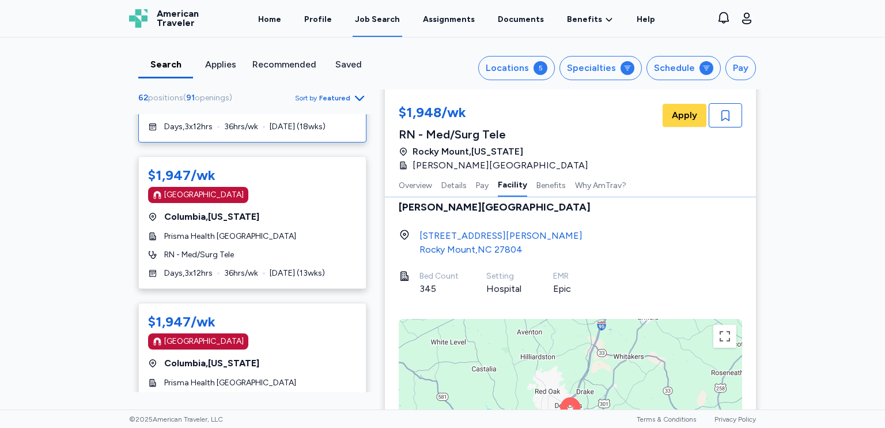
scroll to position [3400, 0]
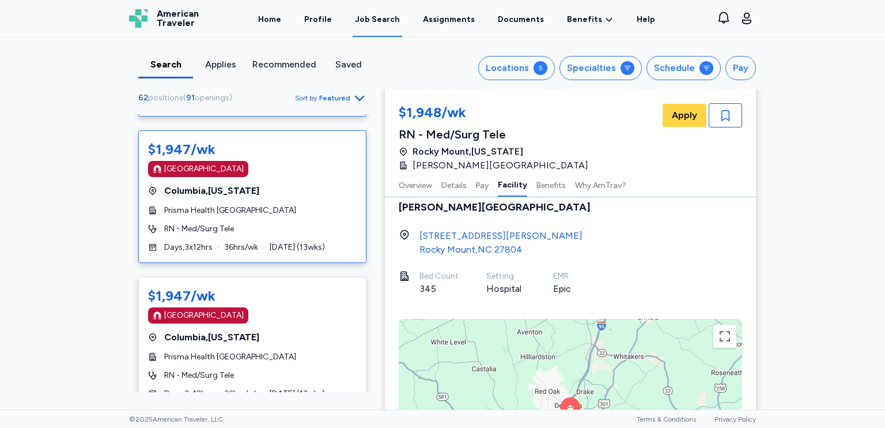
click at [288, 223] on div "RN - Med/Surg Tele" at bounding box center [252, 229] width 209 height 12
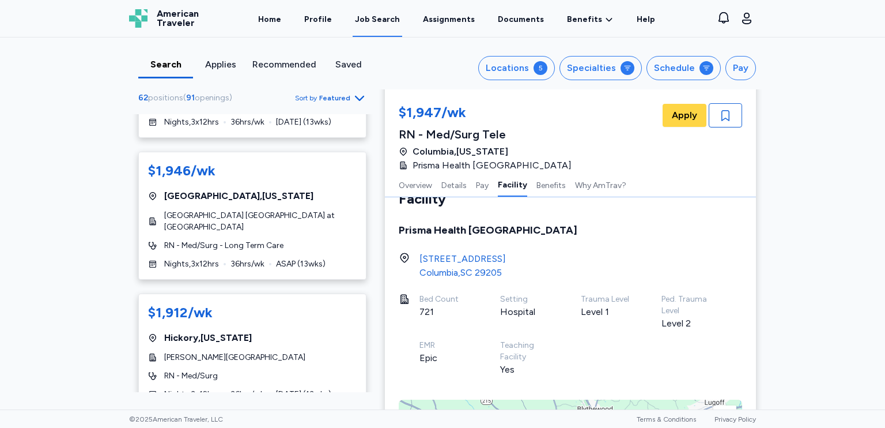
scroll to position [4092, 0]
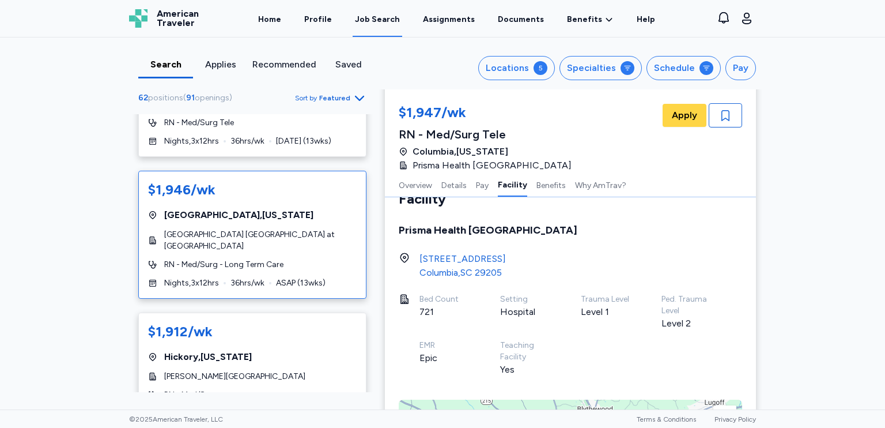
click at [290, 277] on span "ASAP ( 13 wks)" at bounding box center [301, 283] width 50 height 12
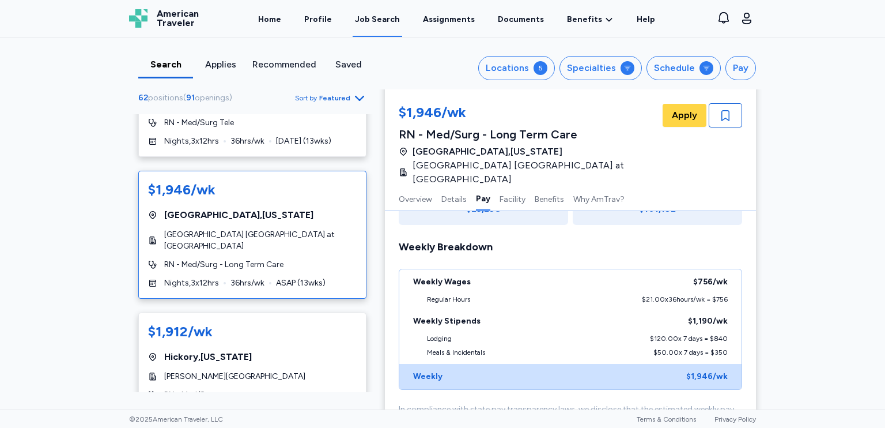
scroll to position [1039, 0]
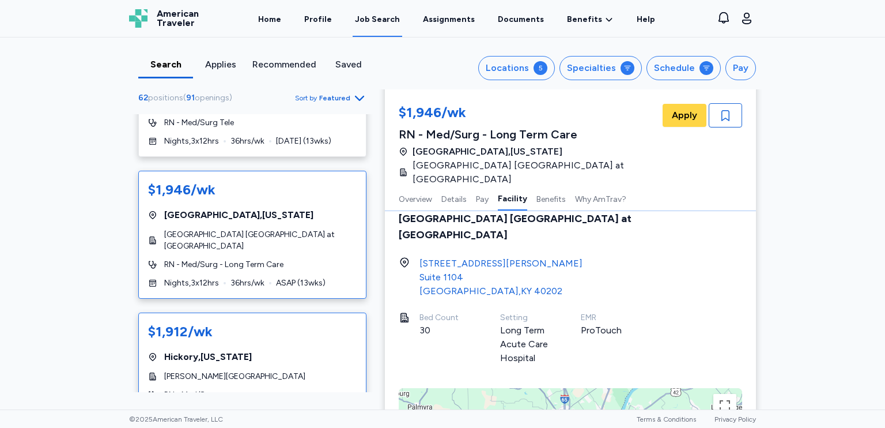
click at [308, 322] on div "$1,912/wk" at bounding box center [252, 331] width 209 height 18
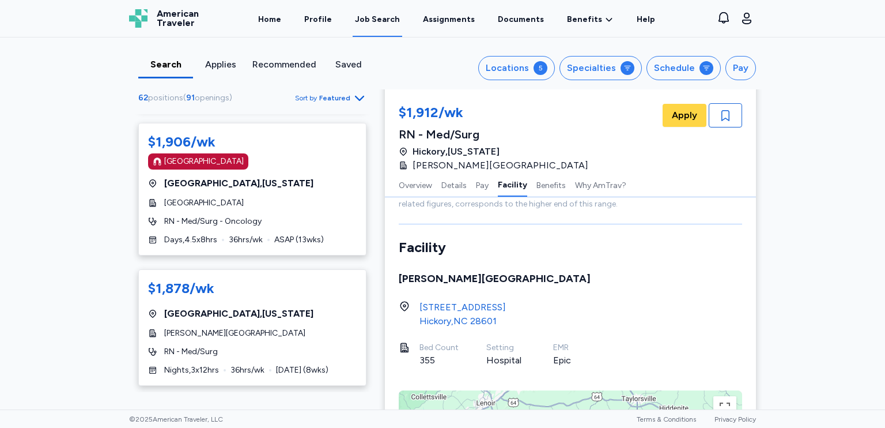
scroll to position [4438, 0]
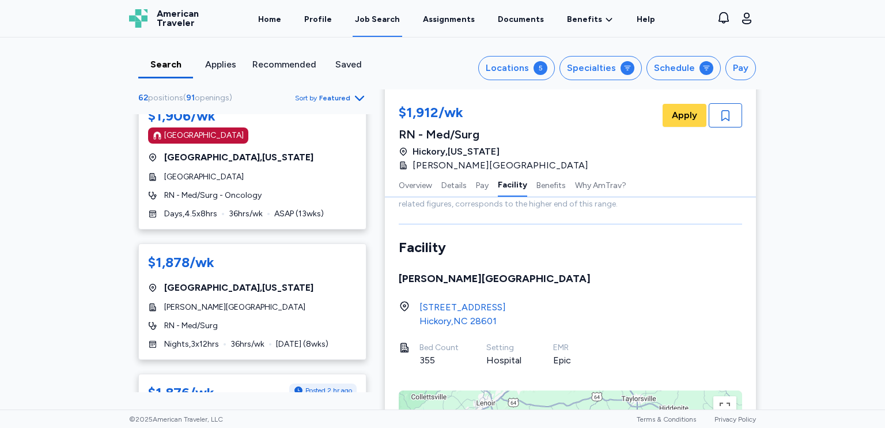
click at [309, 320] on div "RN - Med/Surg" at bounding box center [252, 326] width 209 height 12
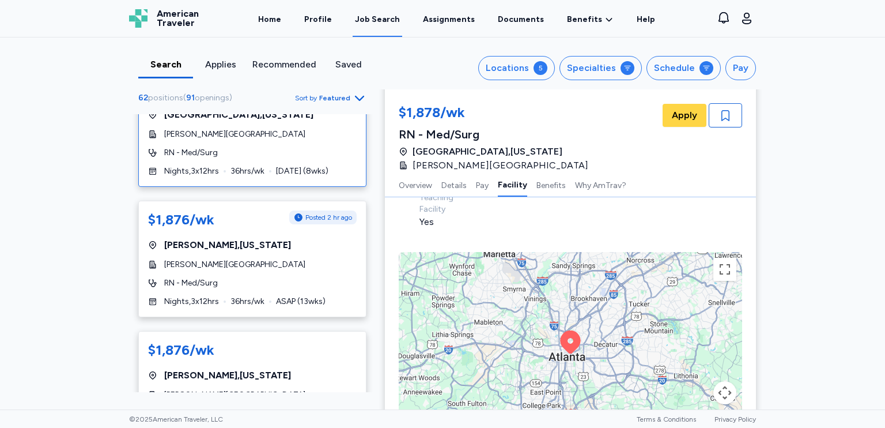
scroll to position [4784, 0]
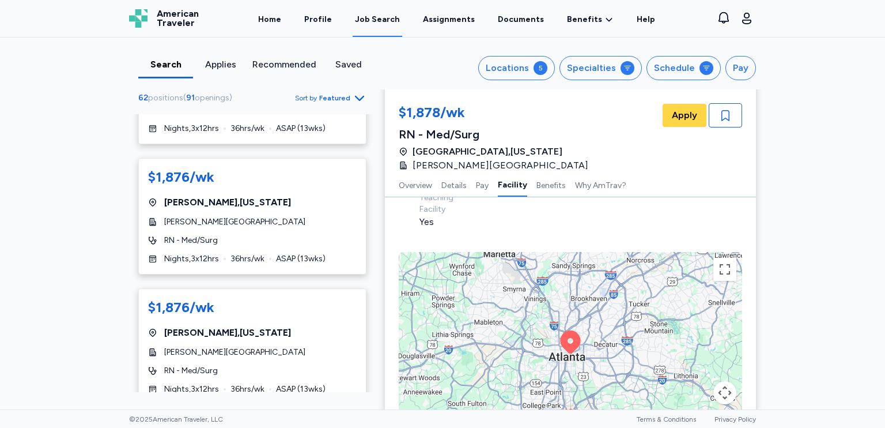
click at [307, 309] on div "$1,876/wk [GEOGRAPHIC_DATA] , [US_STATE] [PERSON_NAME][GEOGRAPHIC_DATA] RN - Me…" at bounding box center [252, 346] width 228 height 116
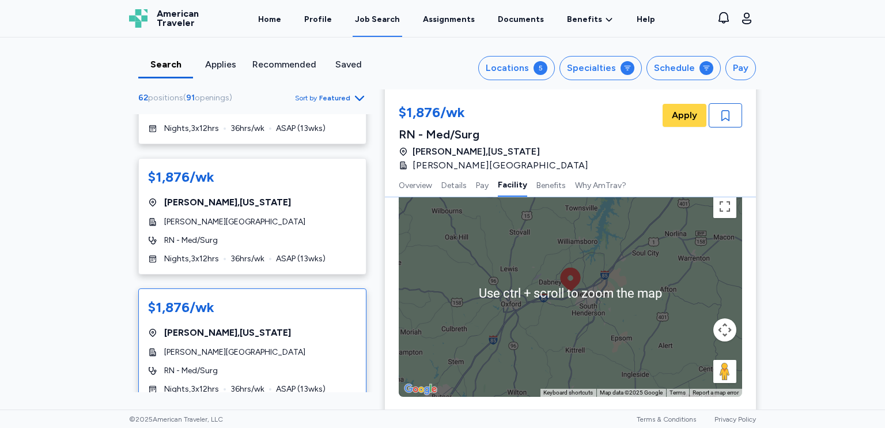
scroll to position [1096, 0]
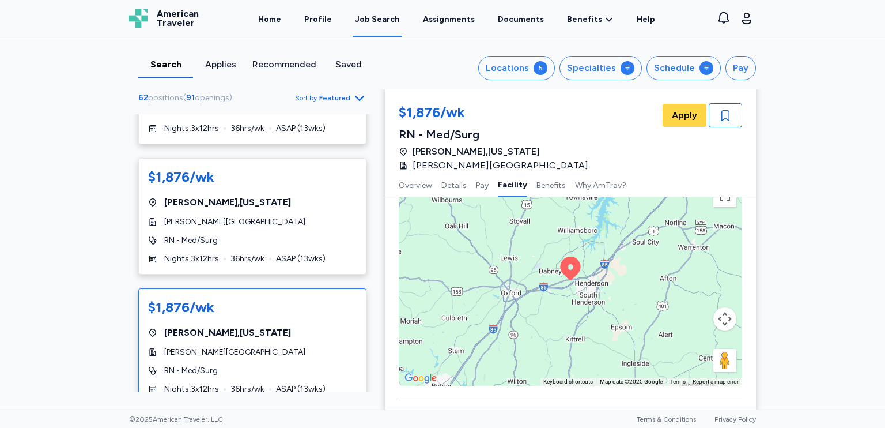
click at [556, 328] on div "To activate drag with keyboard, press Alt + Enter. Once in keyboard drag state,…" at bounding box center [570, 281] width 343 height 207
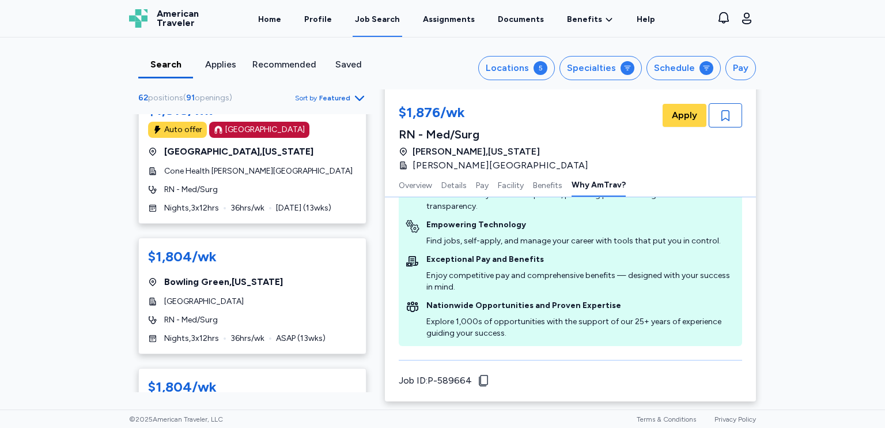
scroll to position [6340, 0]
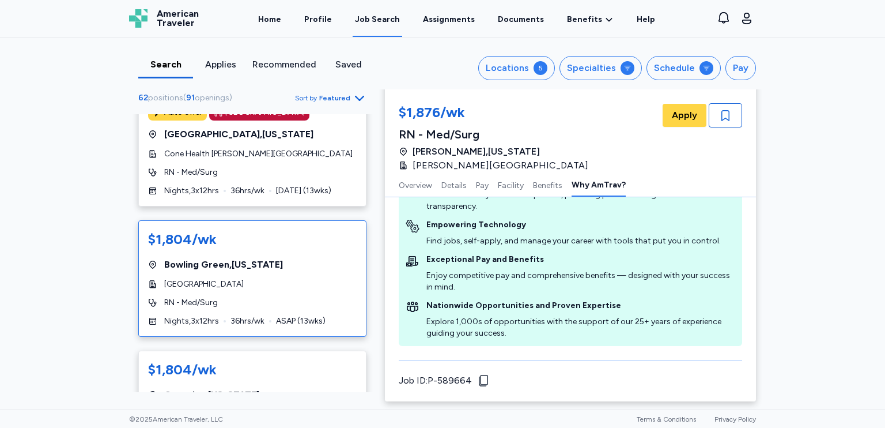
click at [303, 278] on div "[GEOGRAPHIC_DATA]" at bounding box center [252, 284] width 209 height 12
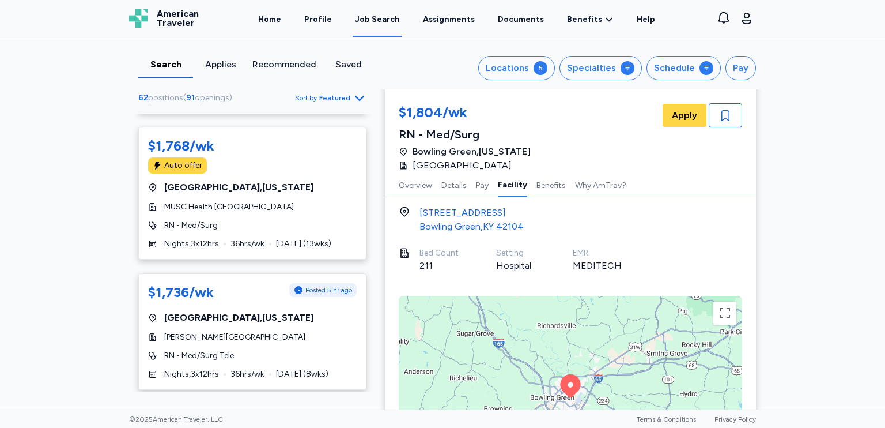
scroll to position [6698, 0]
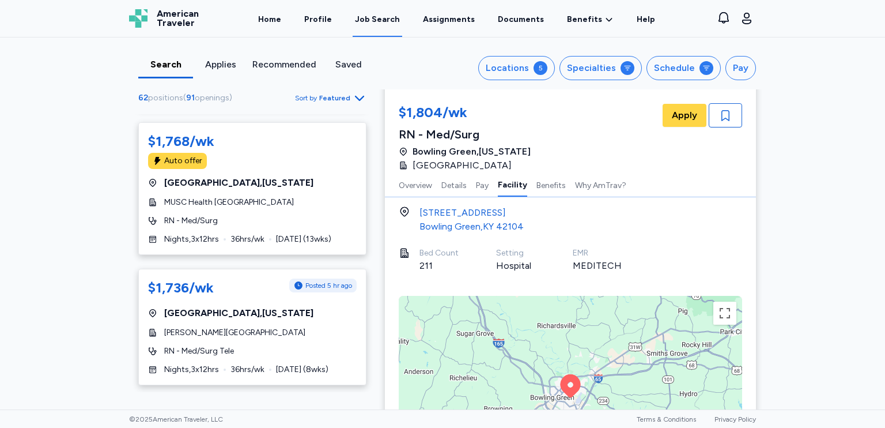
click at [353, 399] on icon "Go to next 50 jobs" at bounding box center [360, 406] width 14 height 14
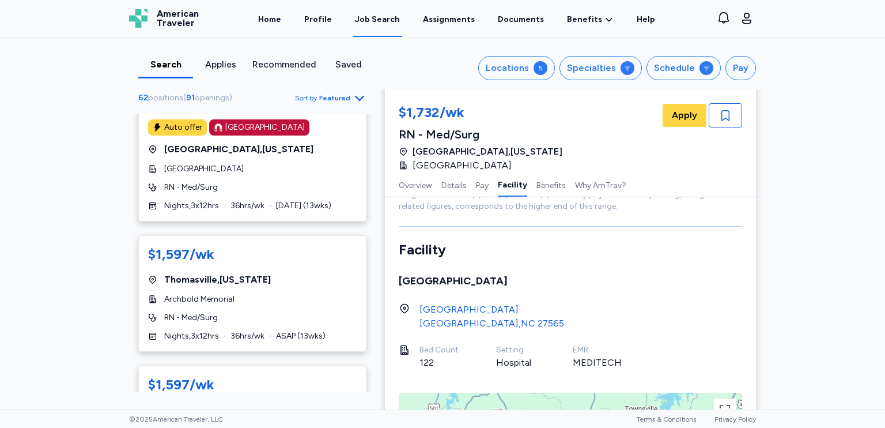
scroll to position [692, 0]
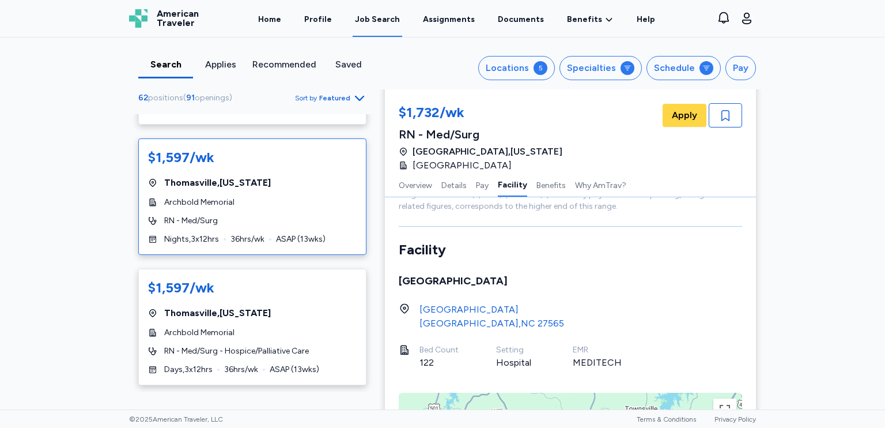
click at [299, 217] on div "RN - Med/Surg" at bounding box center [252, 221] width 209 height 12
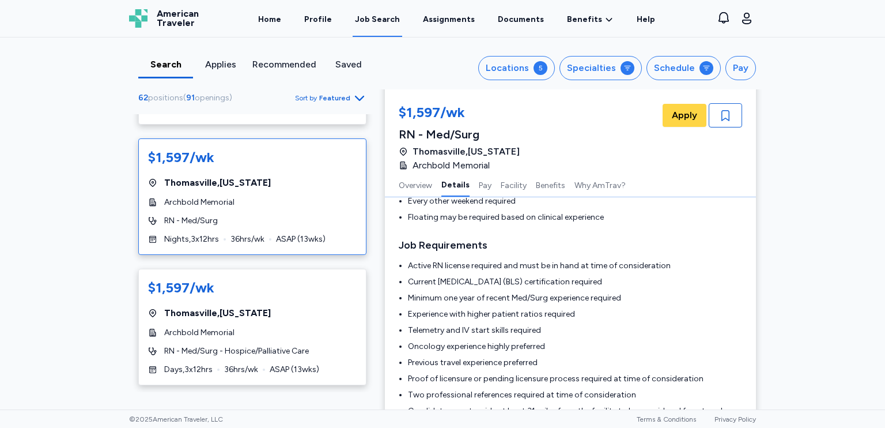
scroll to position [347, 0]
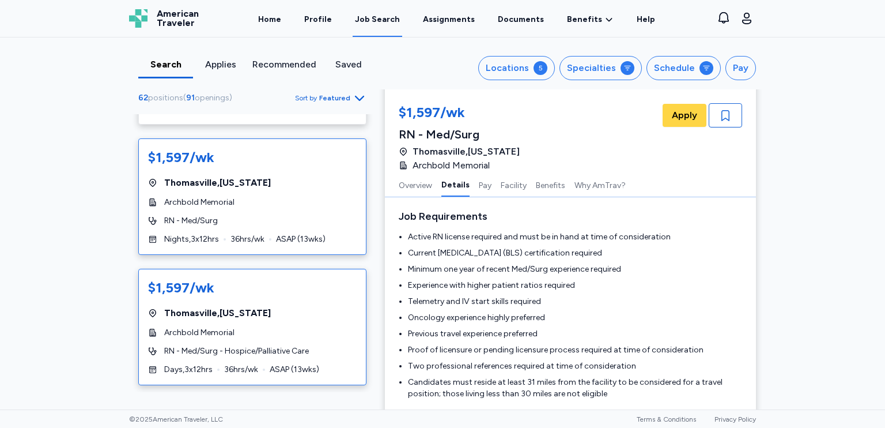
click at [323, 327] on div "Archbold Memorial" at bounding box center [252, 333] width 209 height 12
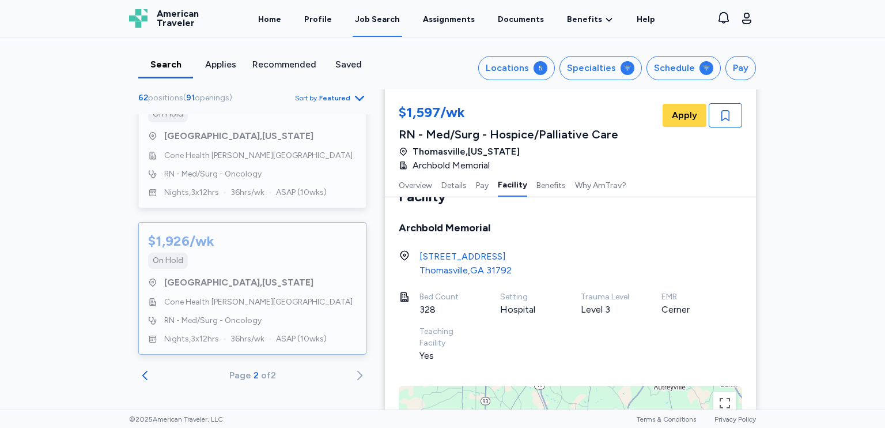
scroll to position [1439, 0]
